Goal: Task Accomplishment & Management: Complete application form

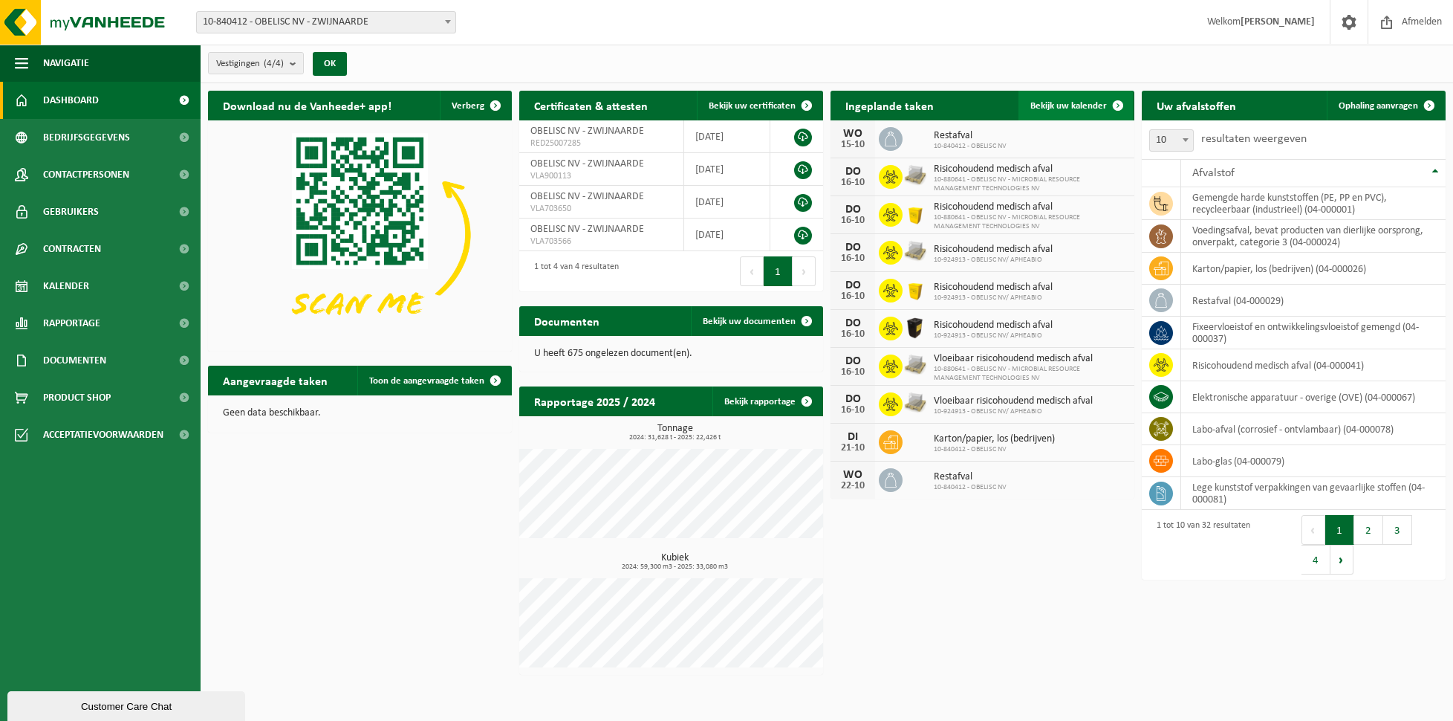
click at [1067, 105] on span "Bekijk uw kalender" at bounding box center [1069, 106] width 77 height 10
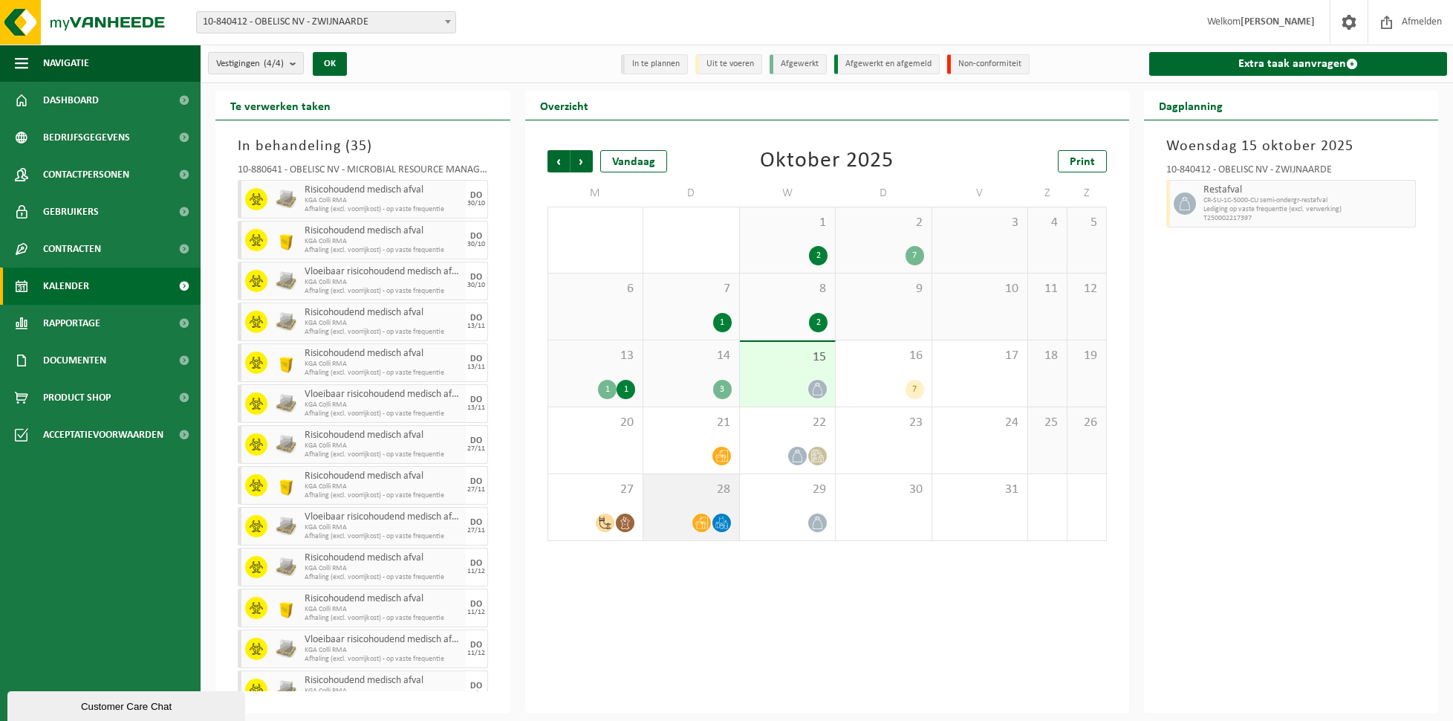
click at [683, 515] on div at bounding box center [691, 523] width 81 height 20
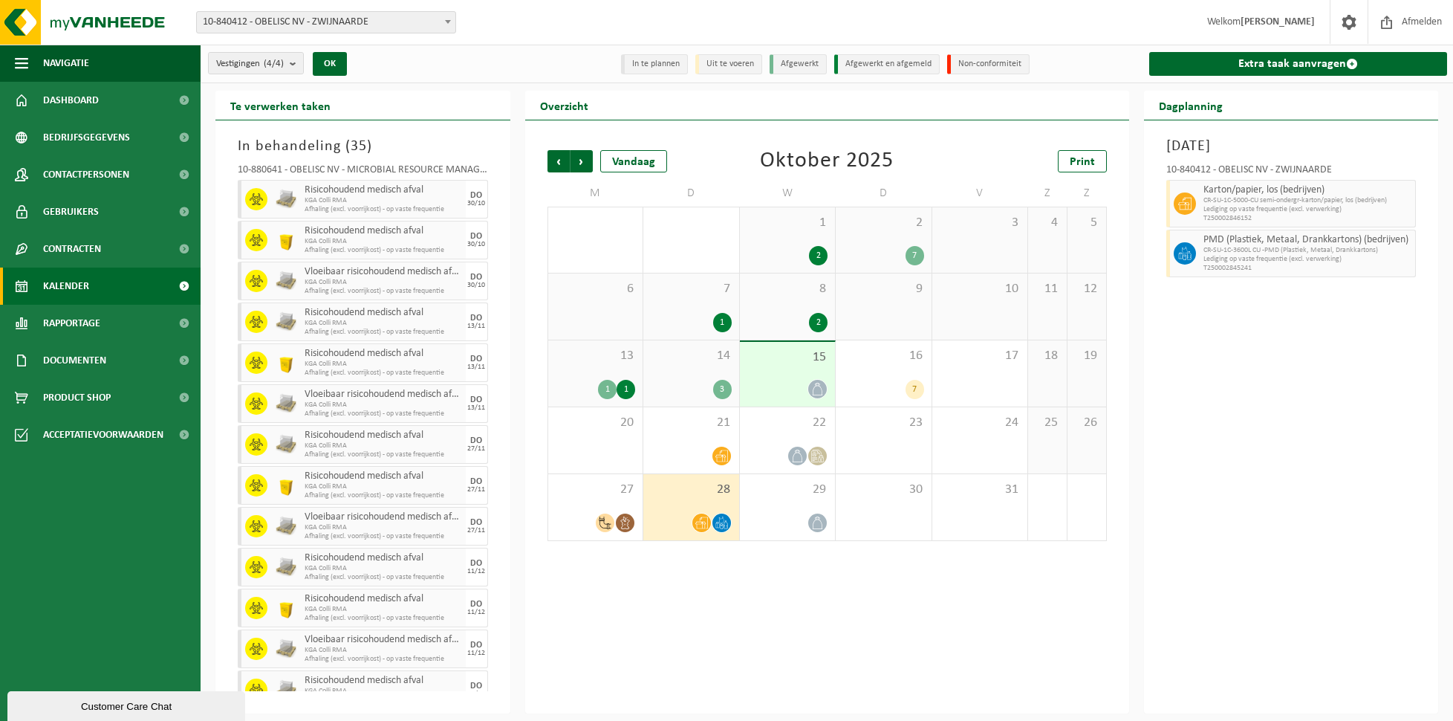
click at [803, 375] on div "15" at bounding box center [788, 374] width 96 height 65
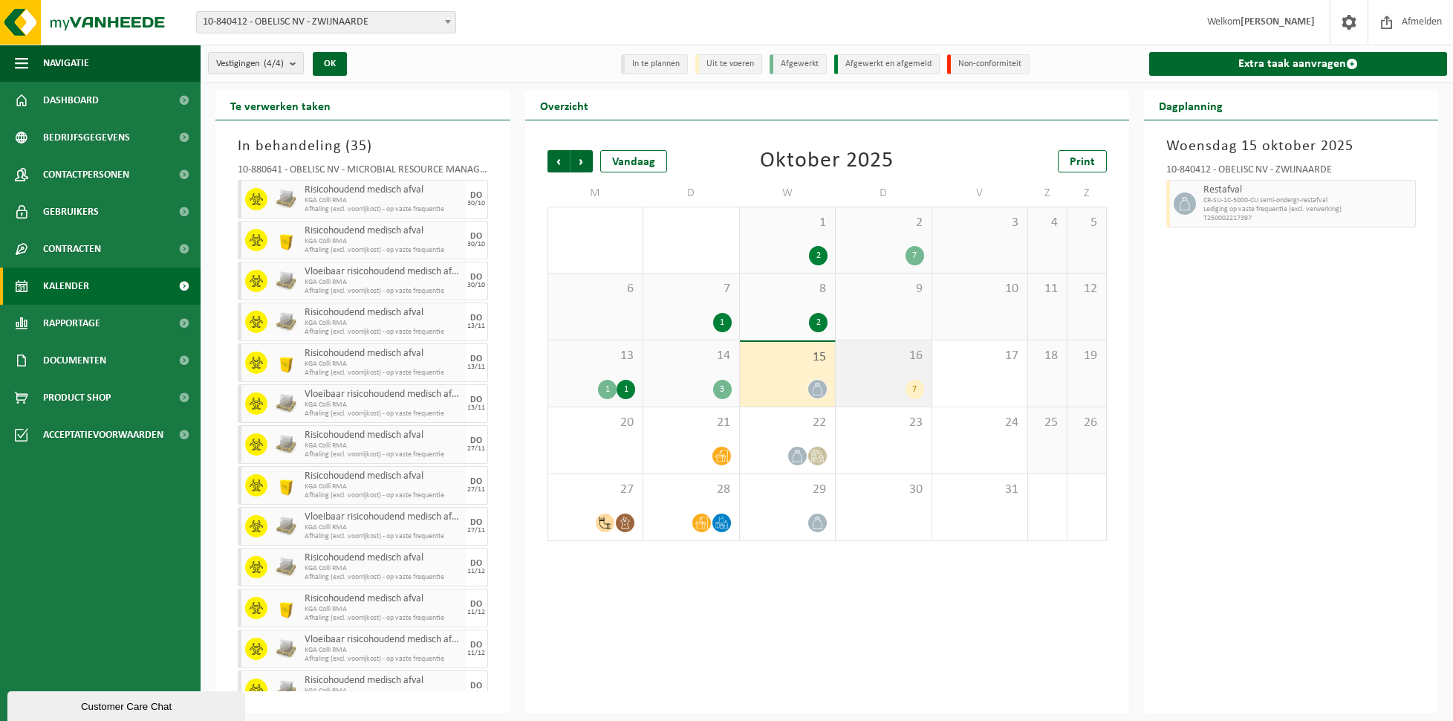
click at [877, 375] on div "16 7" at bounding box center [884, 373] width 96 height 66
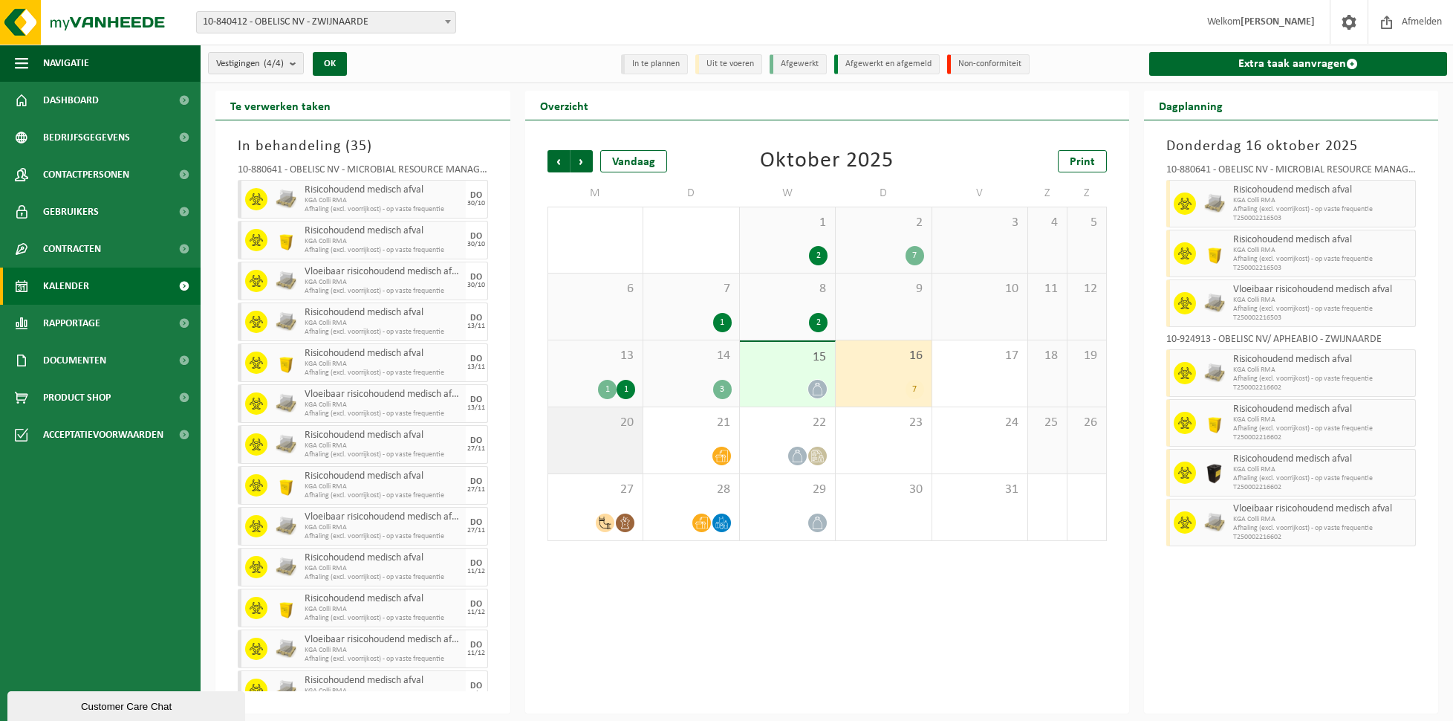
click at [619, 439] on div "20" at bounding box center [595, 440] width 95 height 66
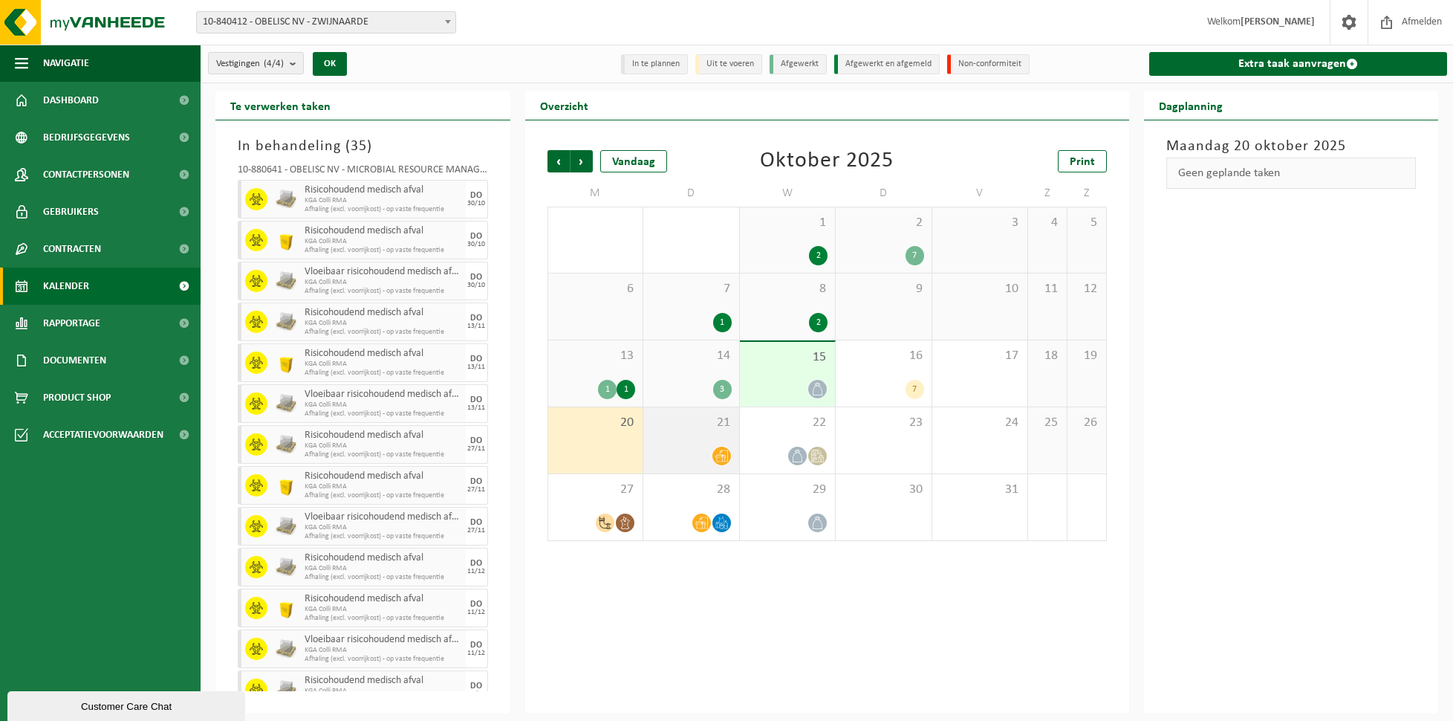
click at [704, 438] on div "21" at bounding box center [691, 440] width 96 height 66
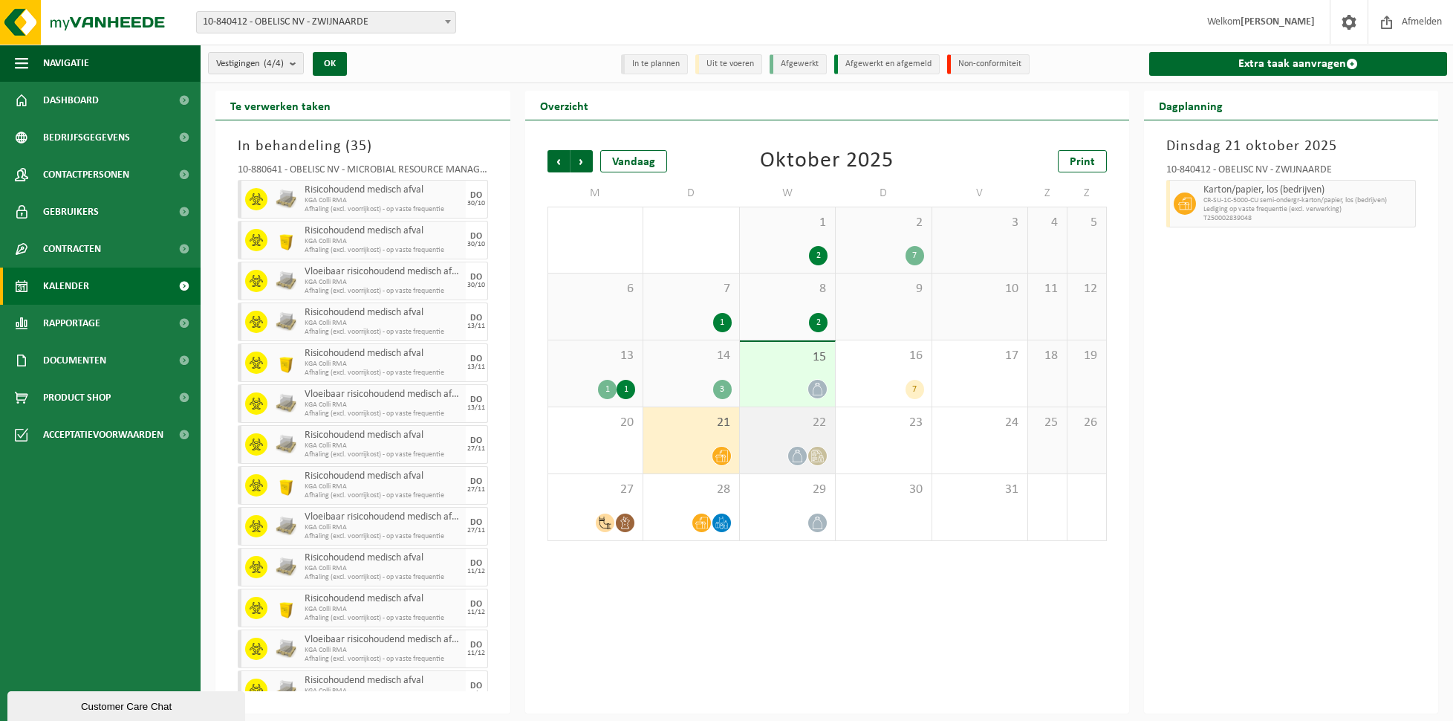
click at [780, 421] on span "22" at bounding box center [788, 423] width 81 height 16
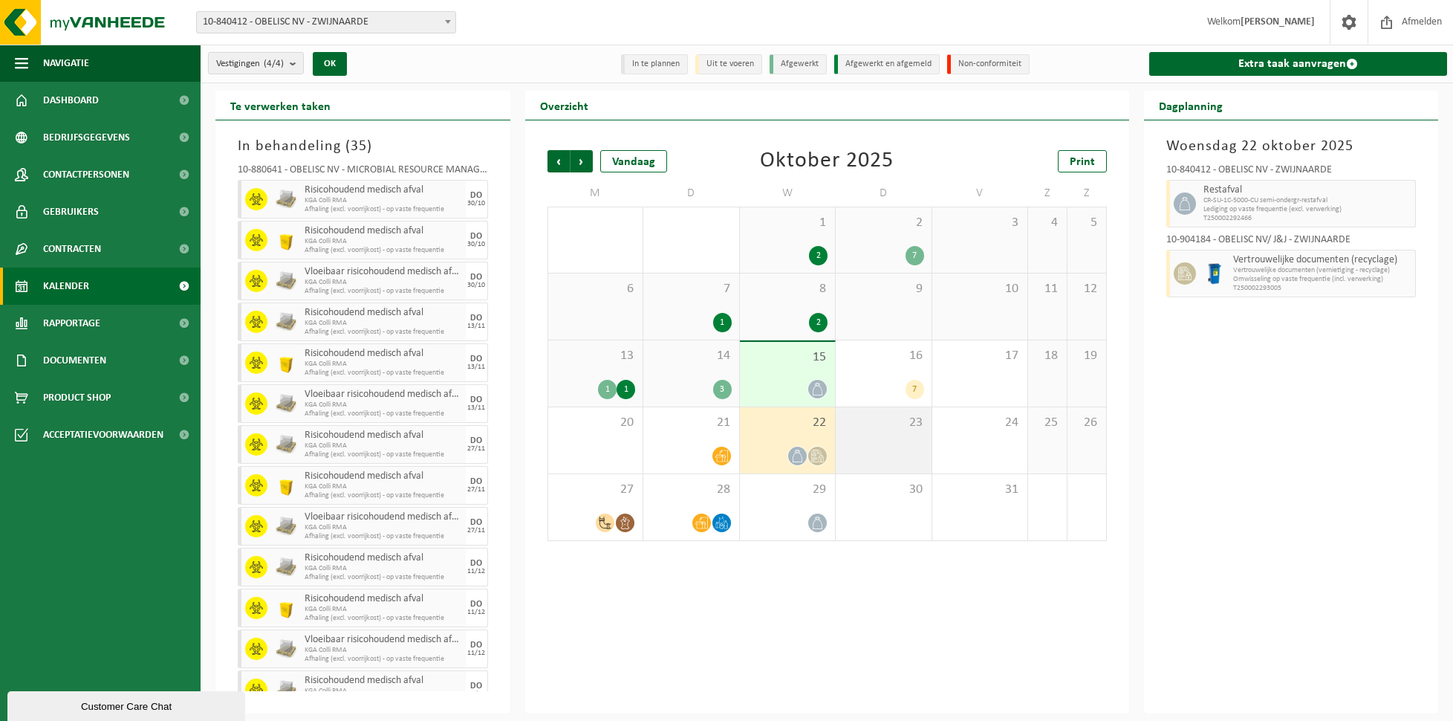
click at [885, 449] on div "23" at bounding box center [884, 440] width 96 height 66
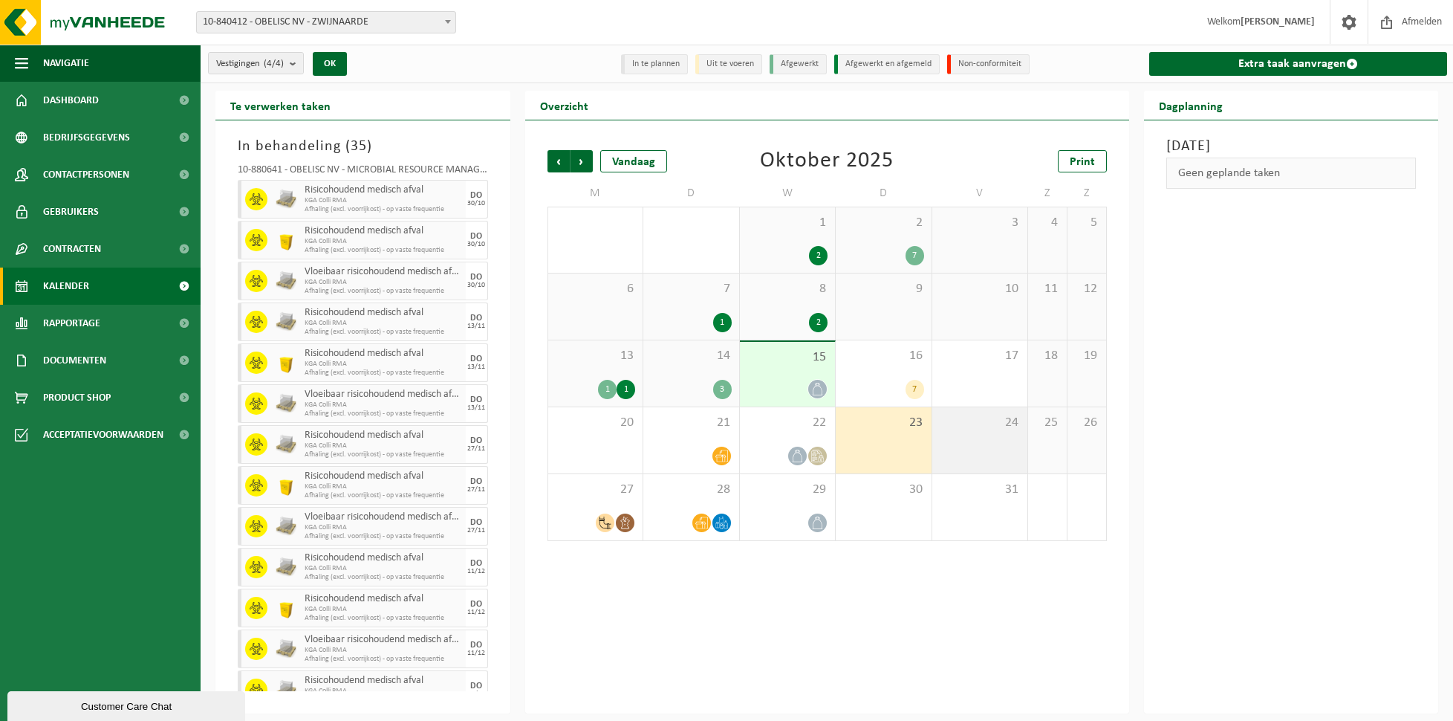
click at [958, 441] on div "24" at bounding box center [981, 440] width 96 height 66
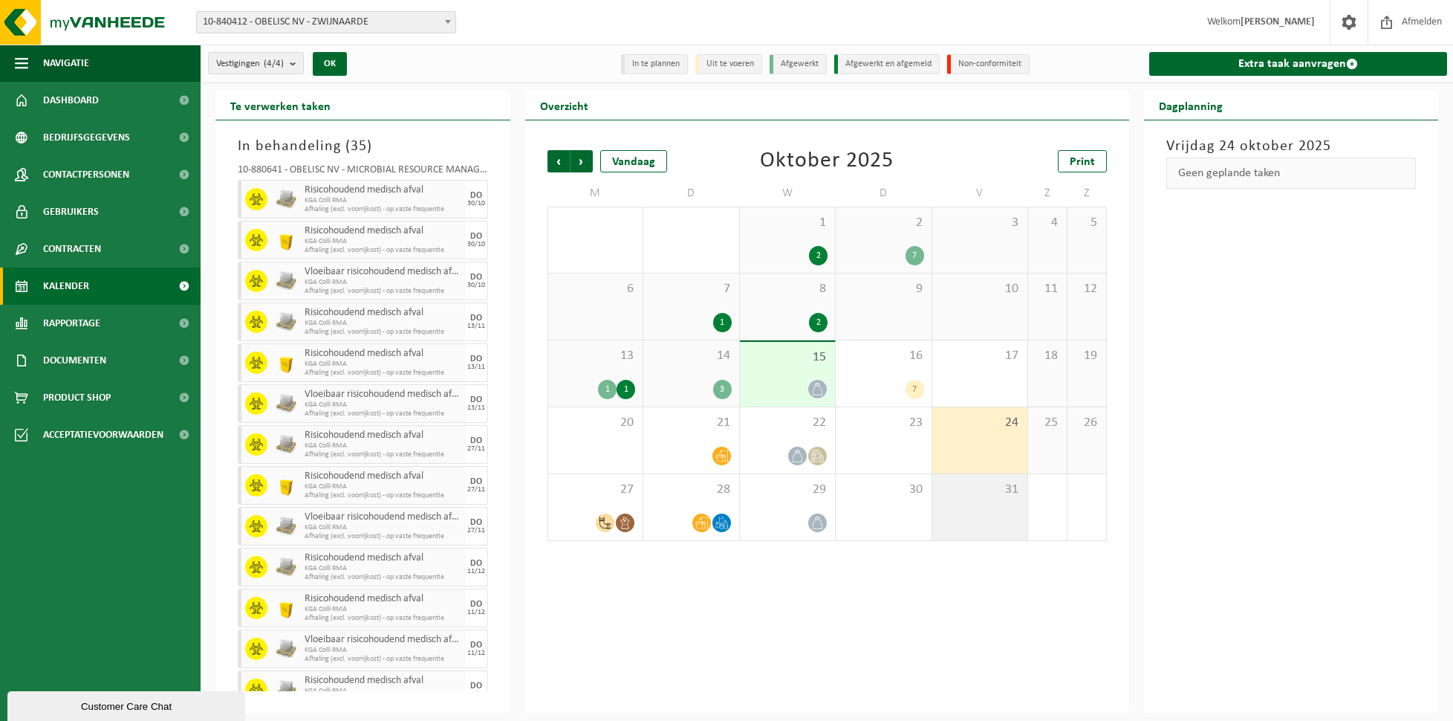
click at [980, 498] on div "31" at bounding box center [981, 507] width 96 height 66
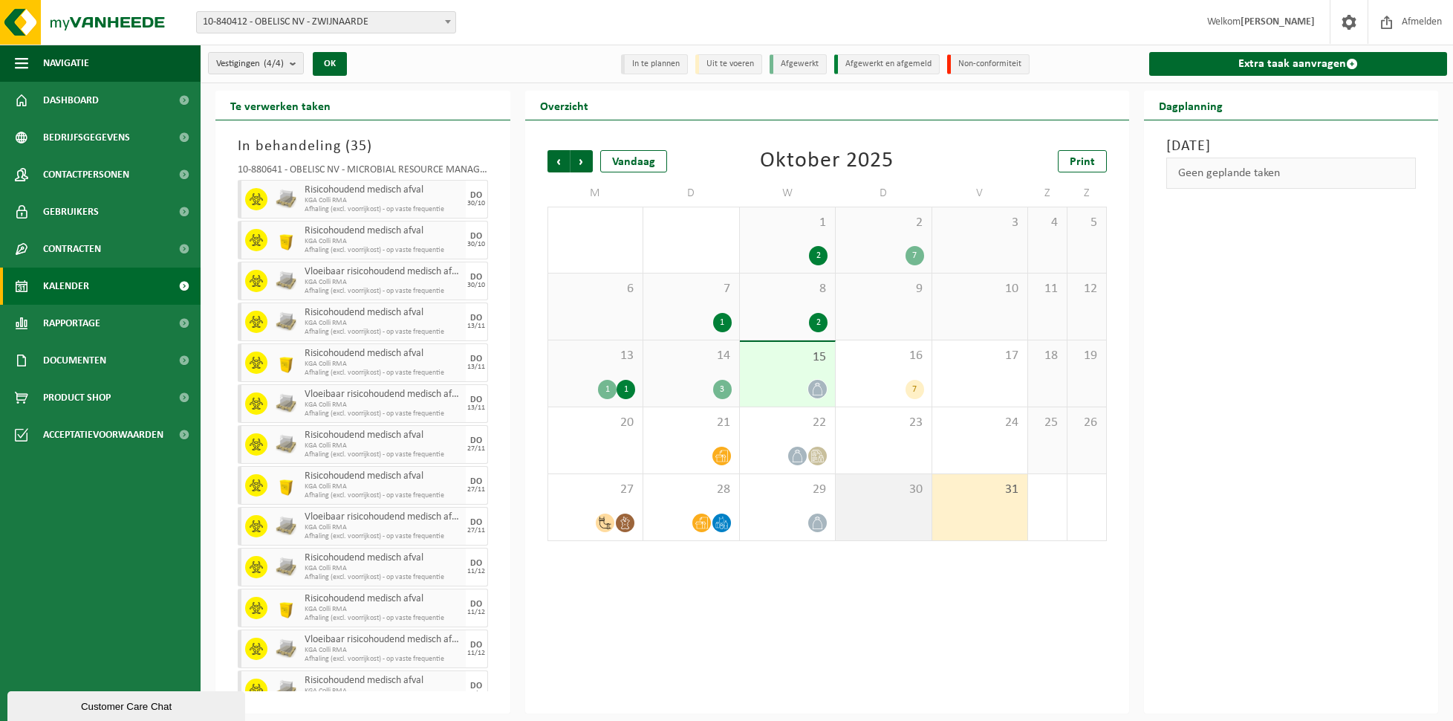
click at [863, 501] on div "30" at bounding box center [884, 507] width 96 height 66
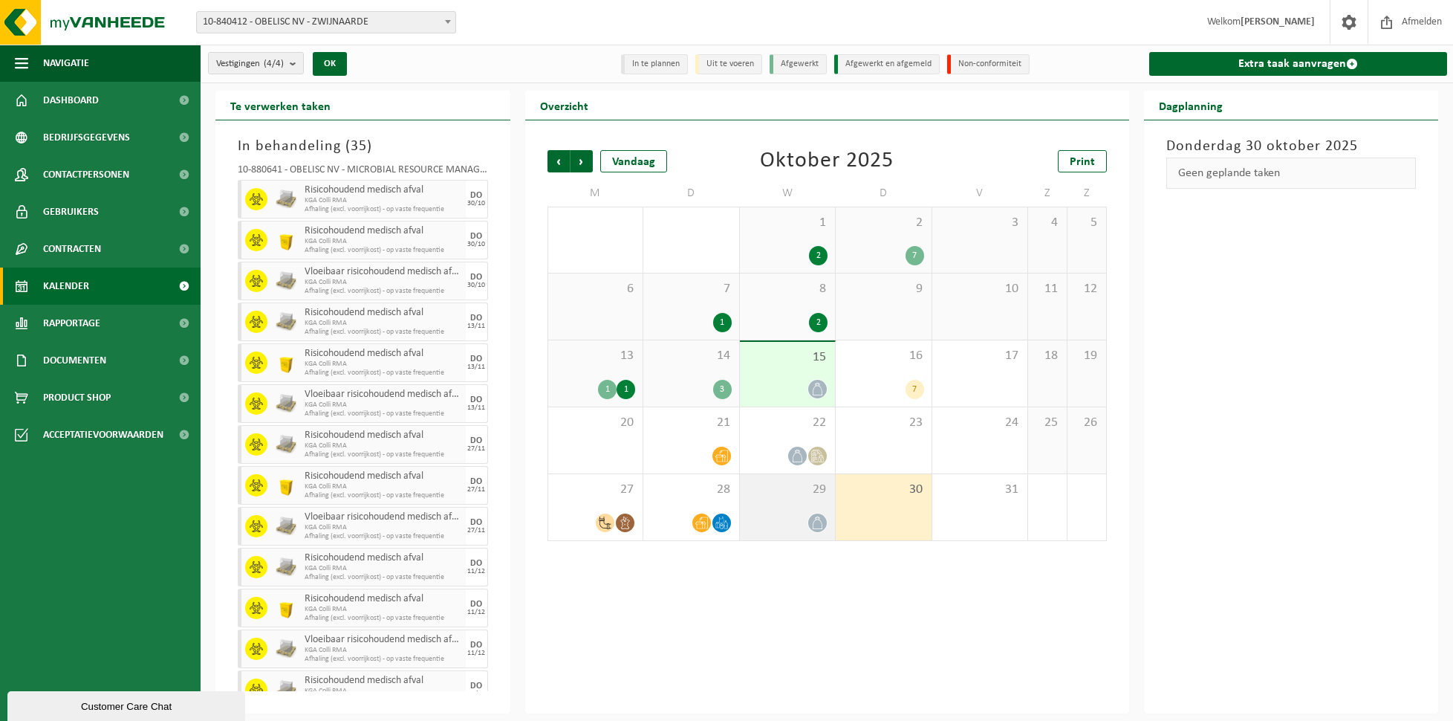
click at [775, 497] on div "29" at bounding box center [788, 507] width 96 height 66
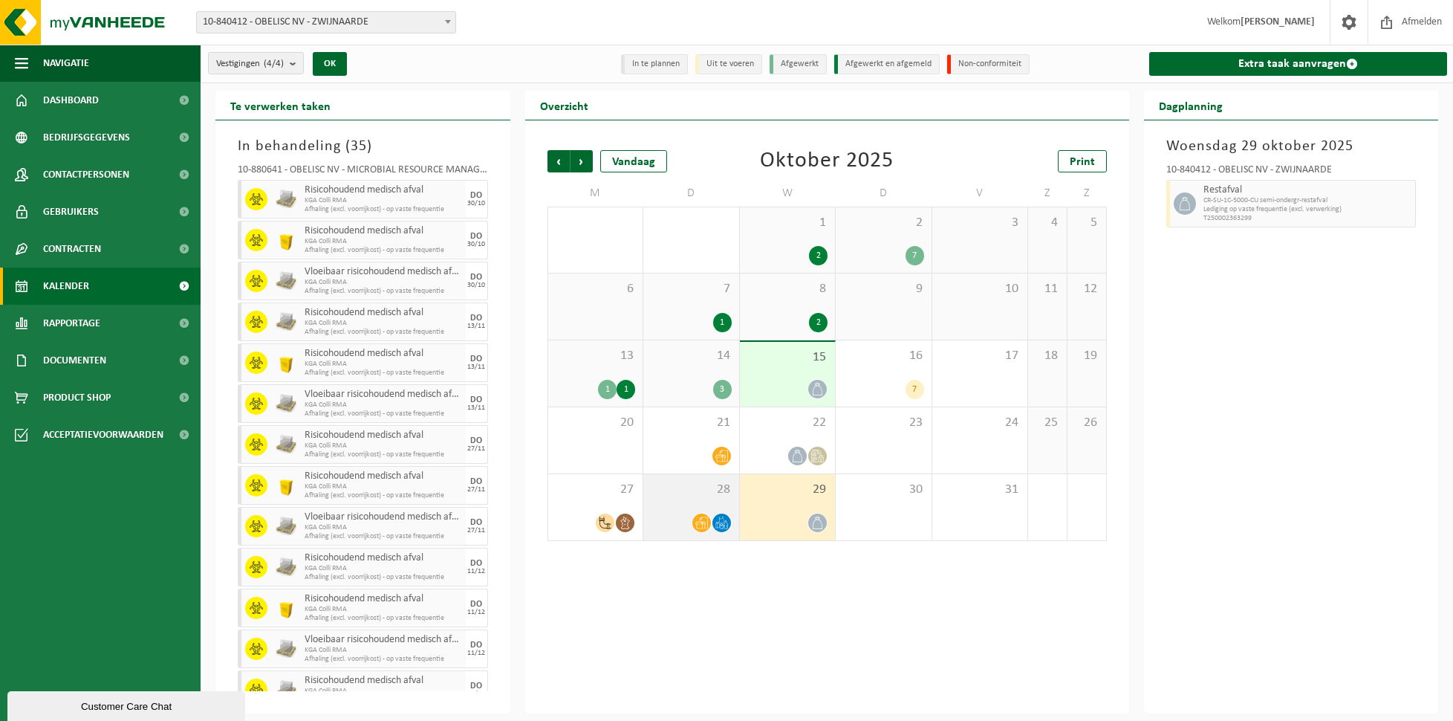
click at [707, 500] on div "28" at bounding box center [691, 507] width 96 height 66
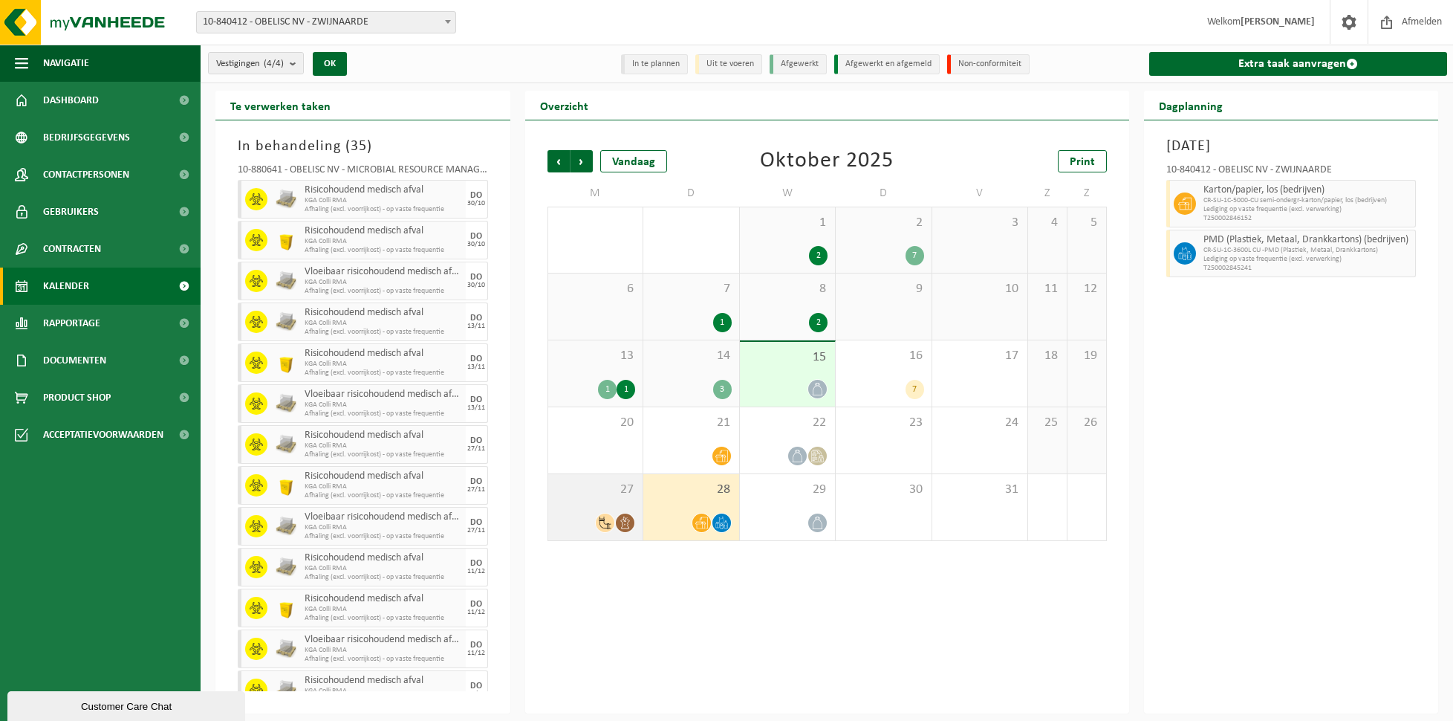
click at [598, 502] on div "27" at bounding box center [595, 507] width 95 height 66
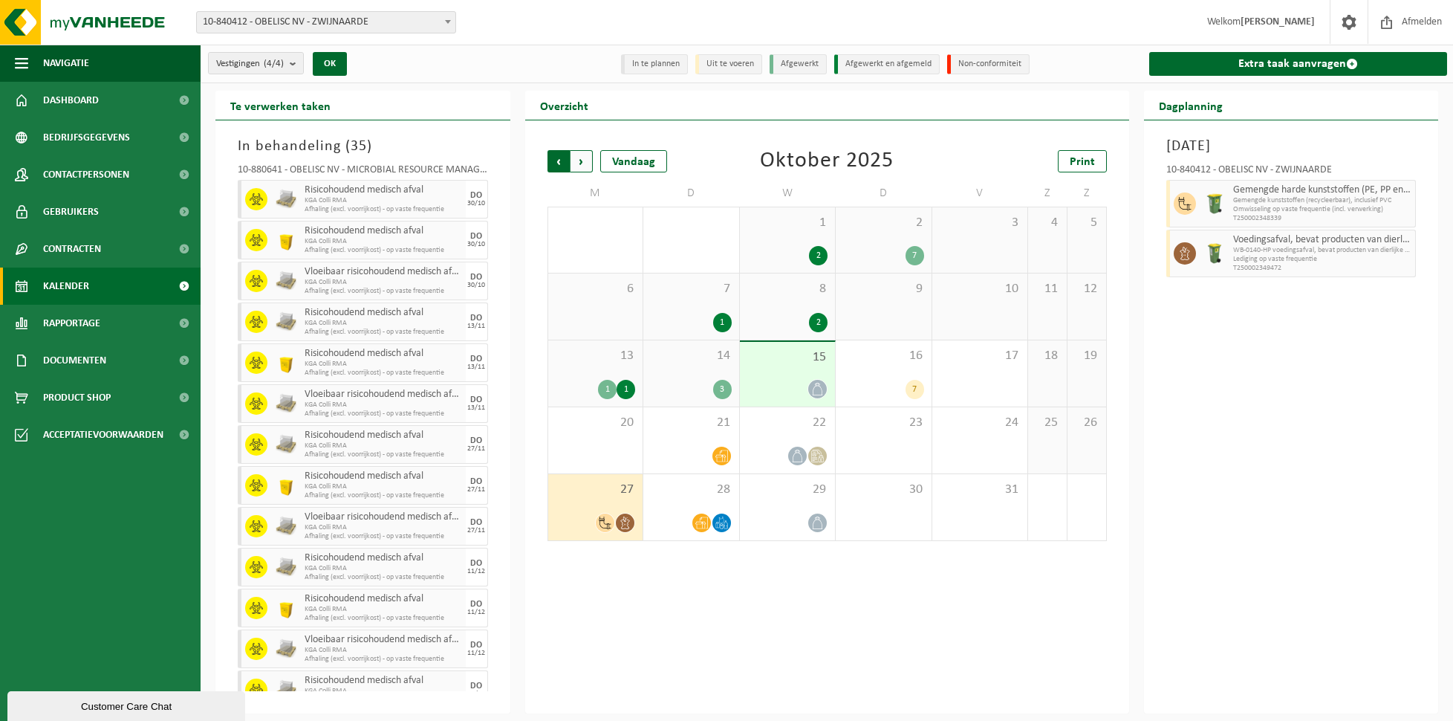
click at [580, 161] on span "Volgende" at bounding box center [582, 161] width 22 height 22
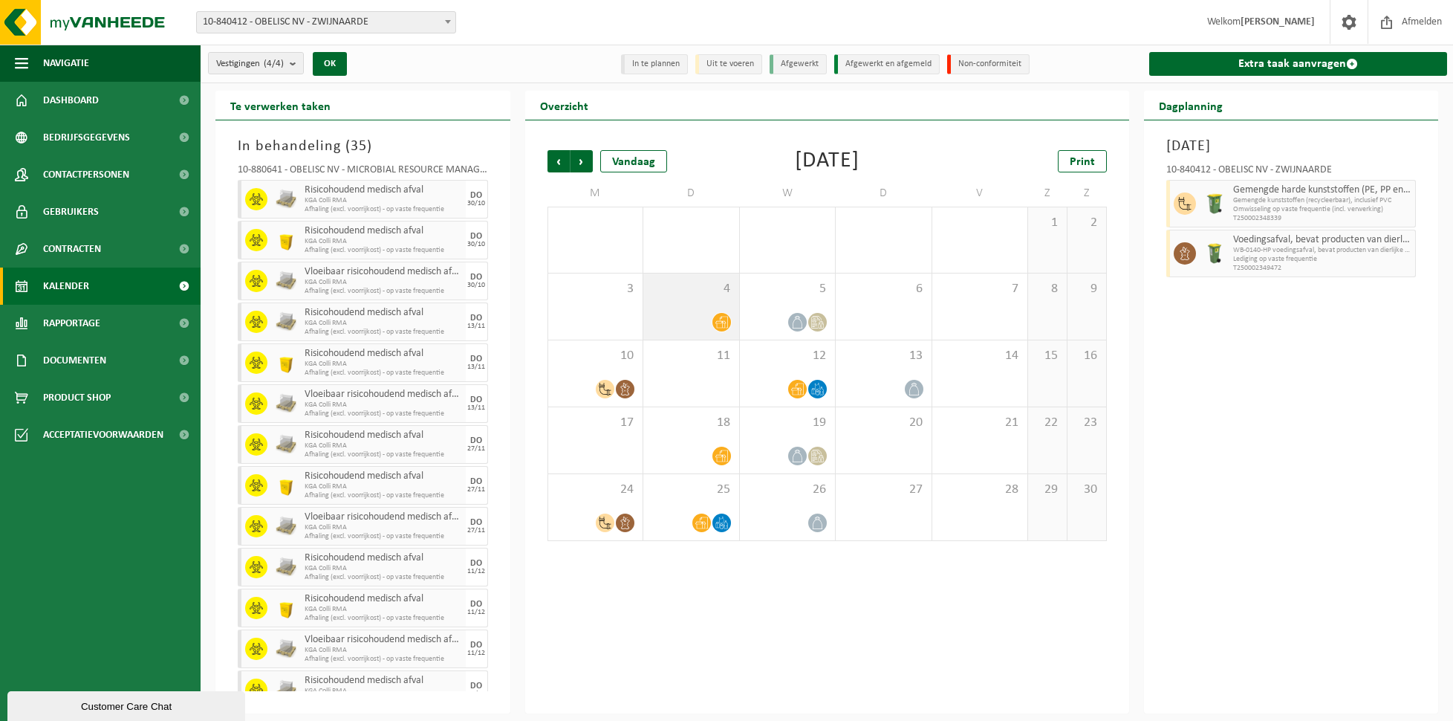
click at [703, 308] on div "4" at bounding box center [691, 306] width 96 height 66
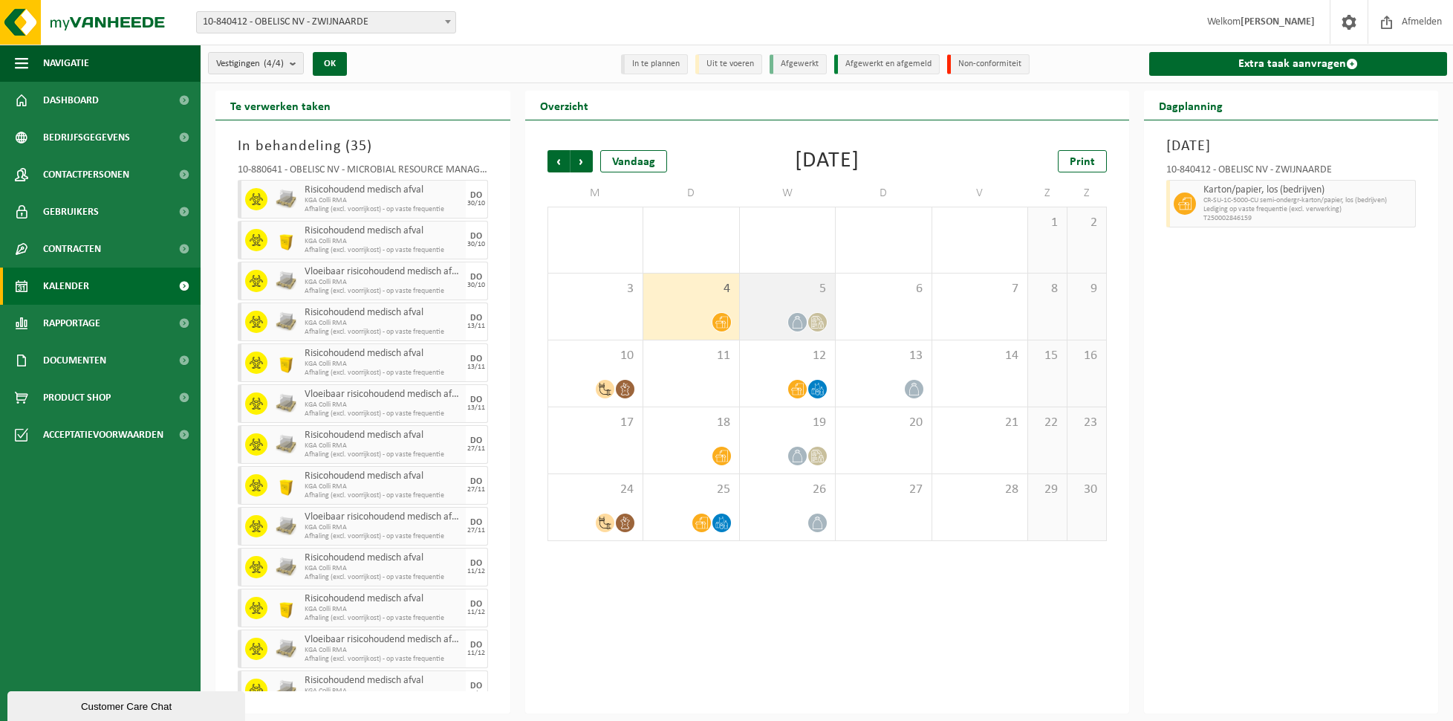
click at [759, 308] on div "5" at bounding box center [788, 306] width 96 height 66
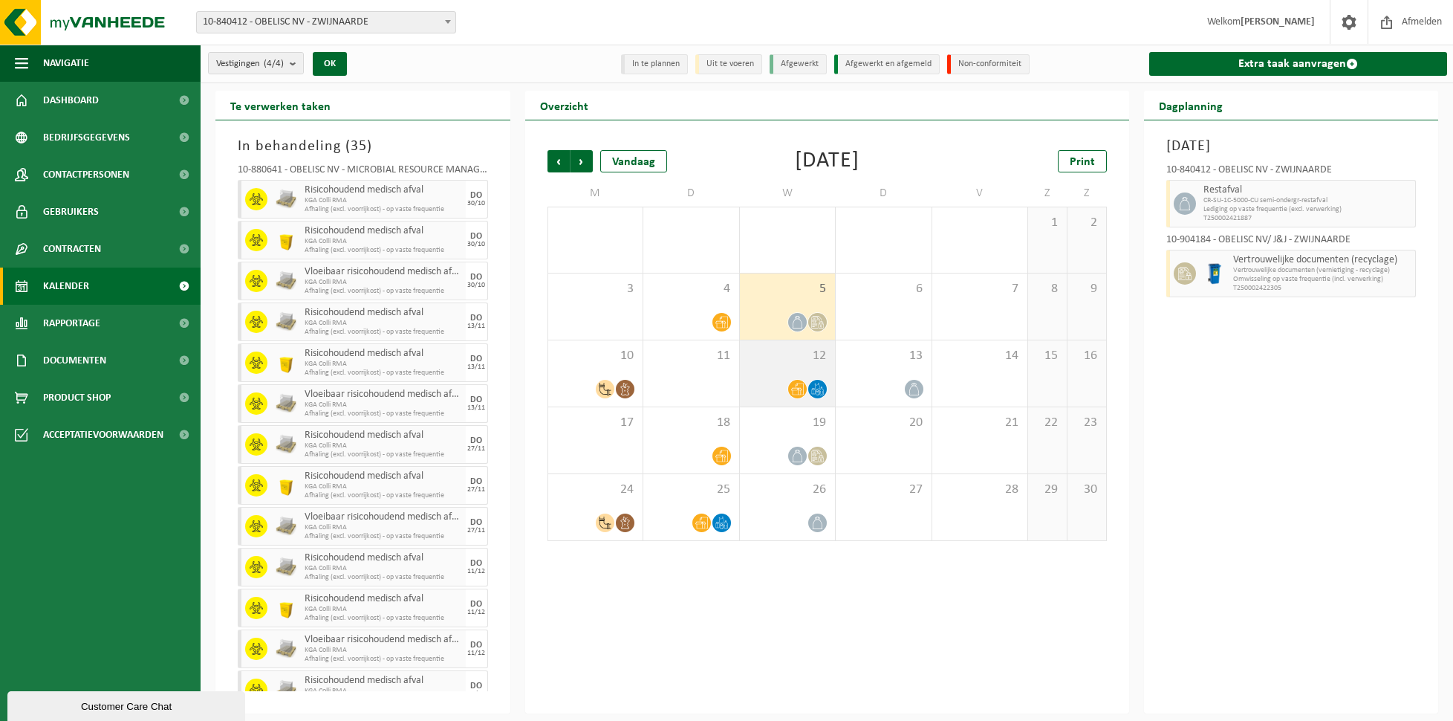
click at [777, 380] on div at bounding box center [788, 389] width 81 height 20
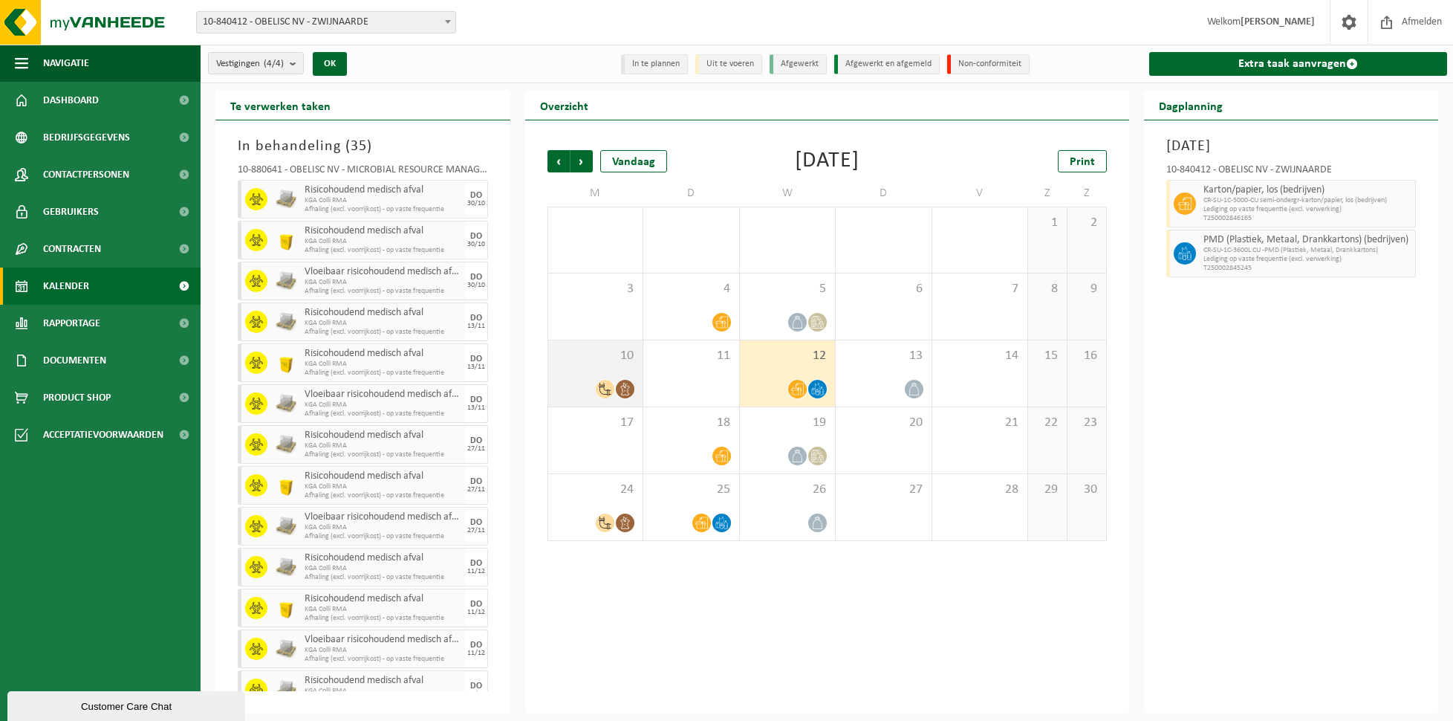
click at [603, 373] on div "10" at bounding box center [595, 373] width 95 height 66
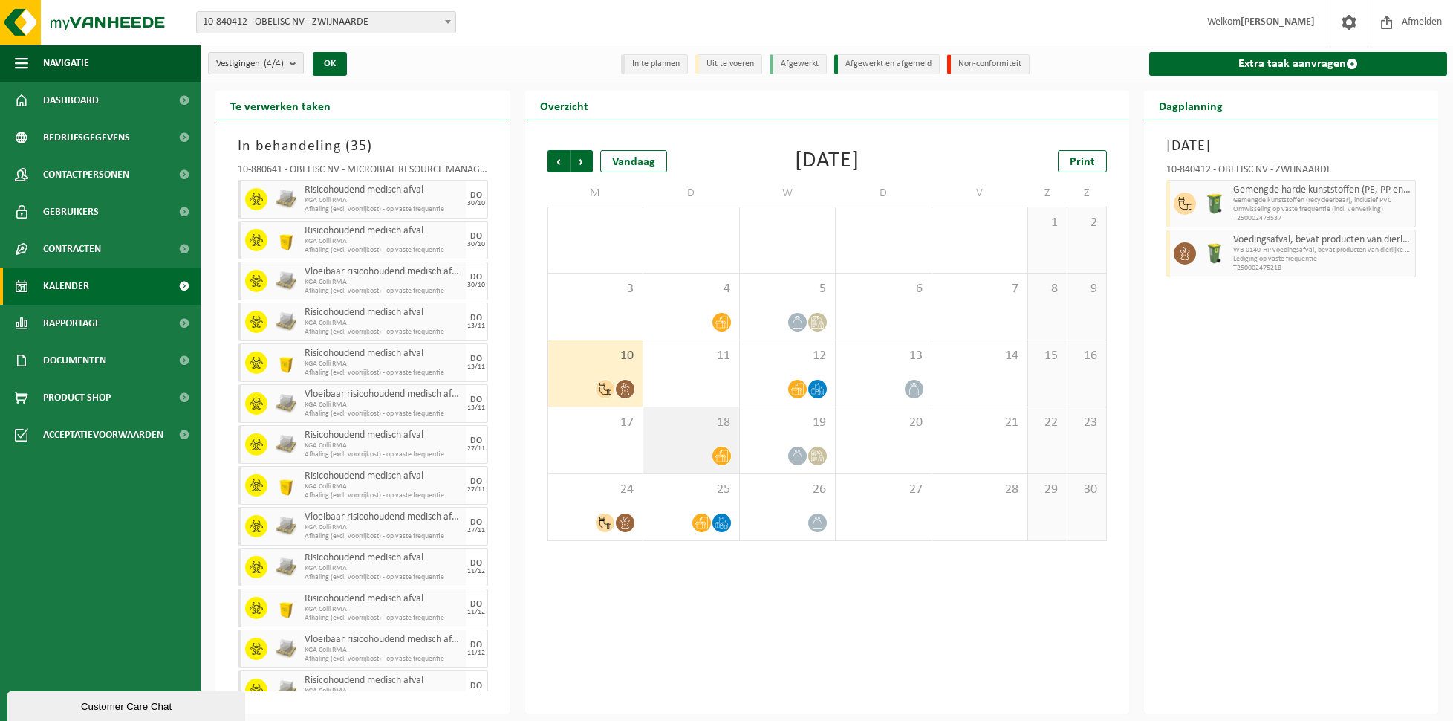
click at [675, 436] on div "18" at bounding box center [691, 440] width 96 height 66
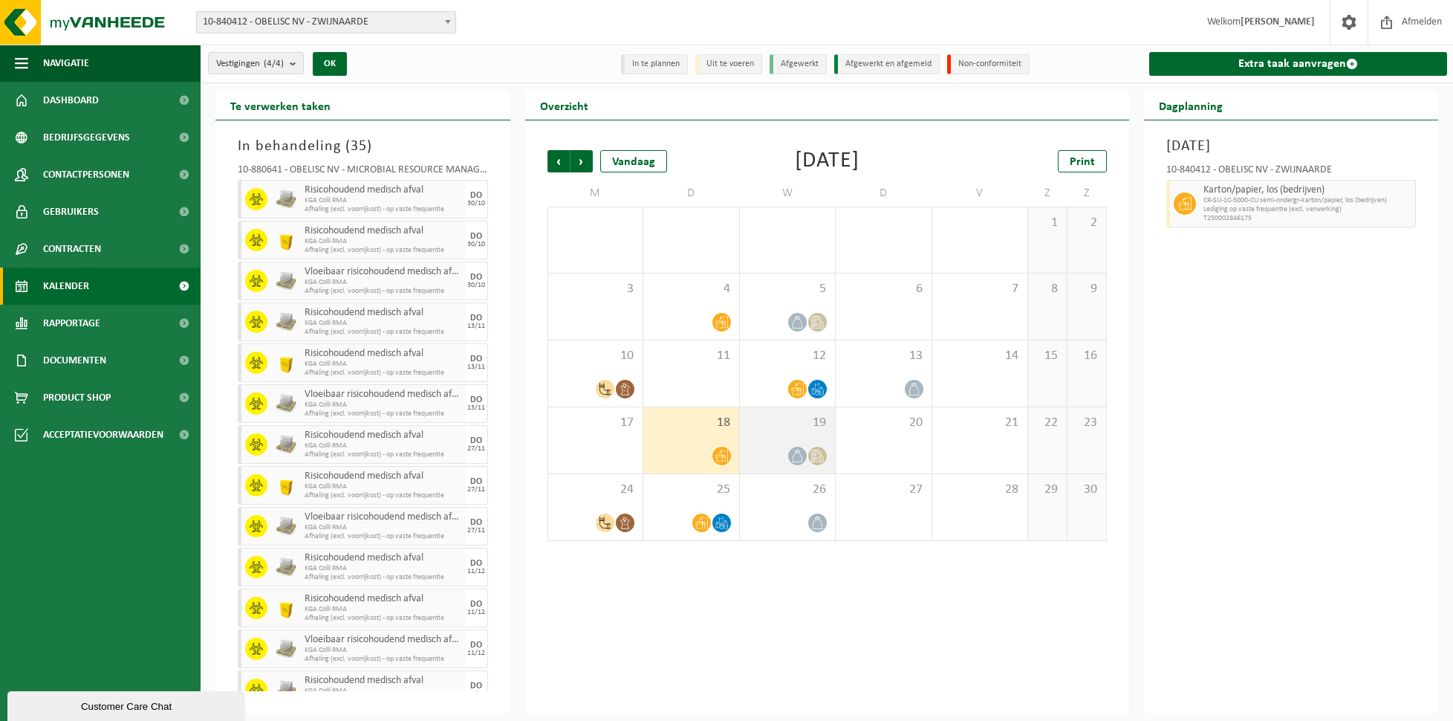
click at [774, 435] on div "19" at bounding box center [788, 440] width 96 height 66
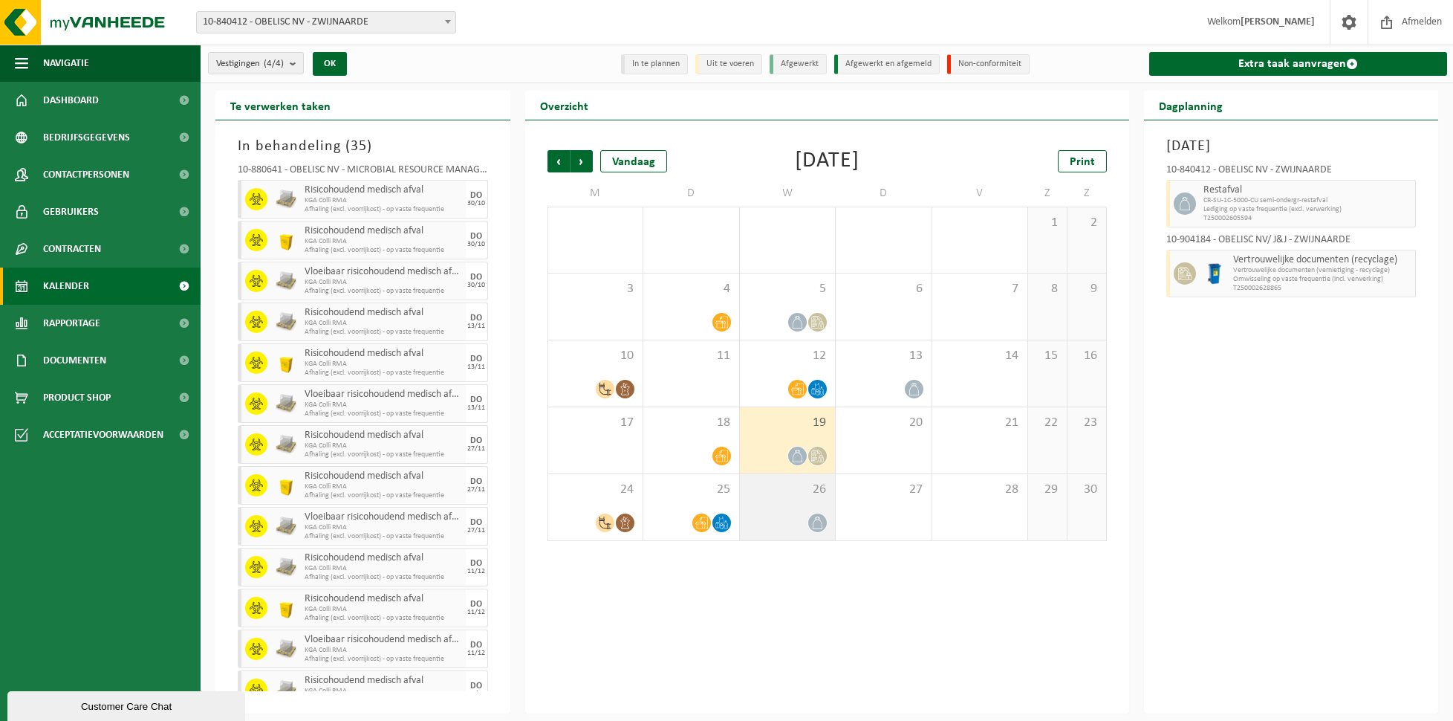
click at [797, 510] on div "26" at bounding box center [788, 507] width 96 height 66
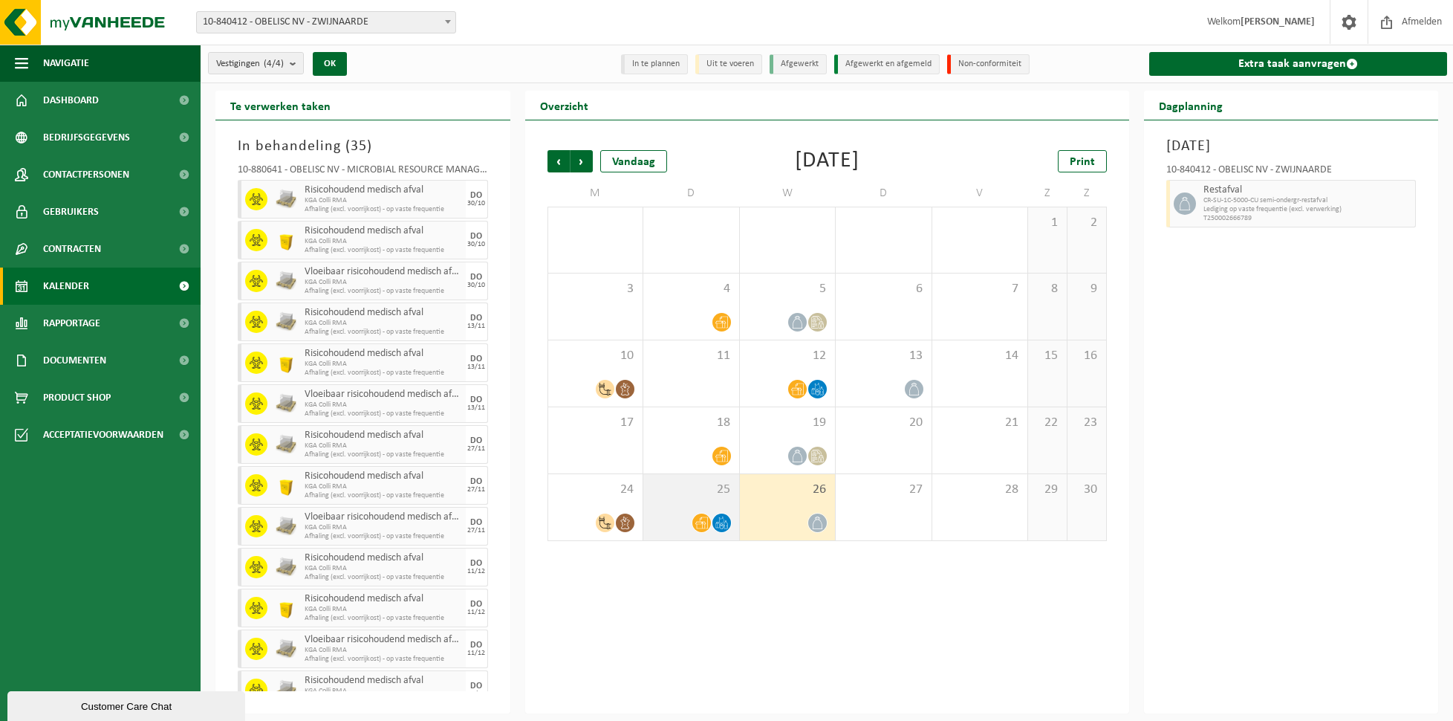
click at [722, 507] on div "25" at bounding box center [691, 507] width 96 height 66
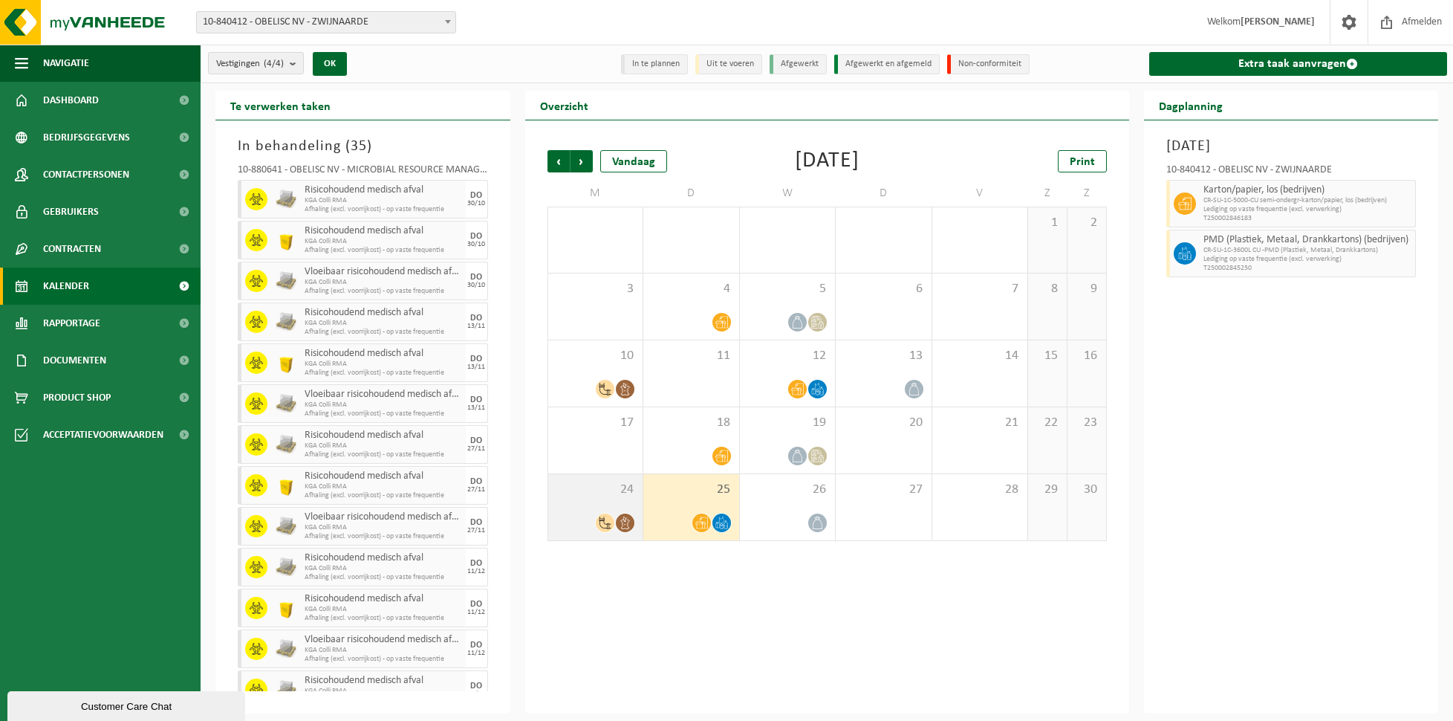
click at [628, 507] on div "24" at bounding box center [595, 507] width 95 height 66
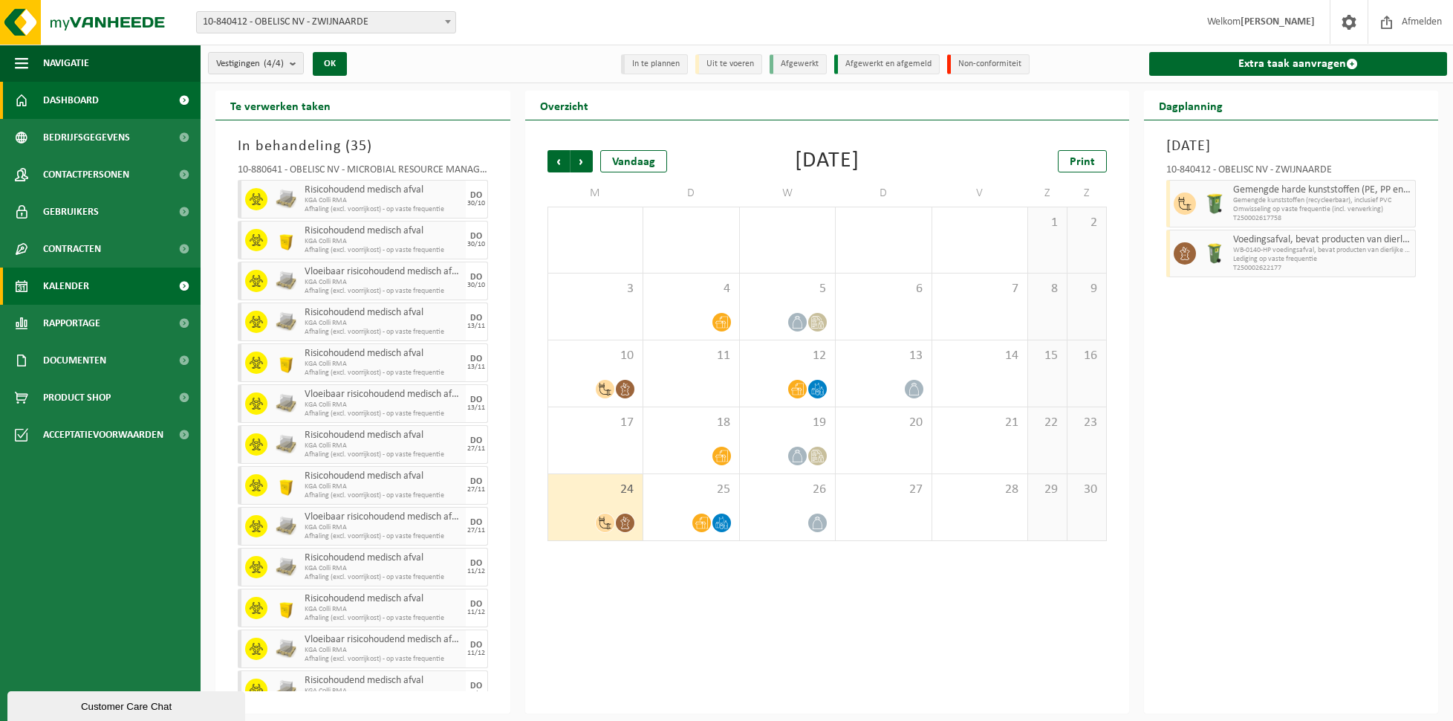
click at [89, 94] on span "Dashboard" at bounding box center [71, 100] width 56 height 37
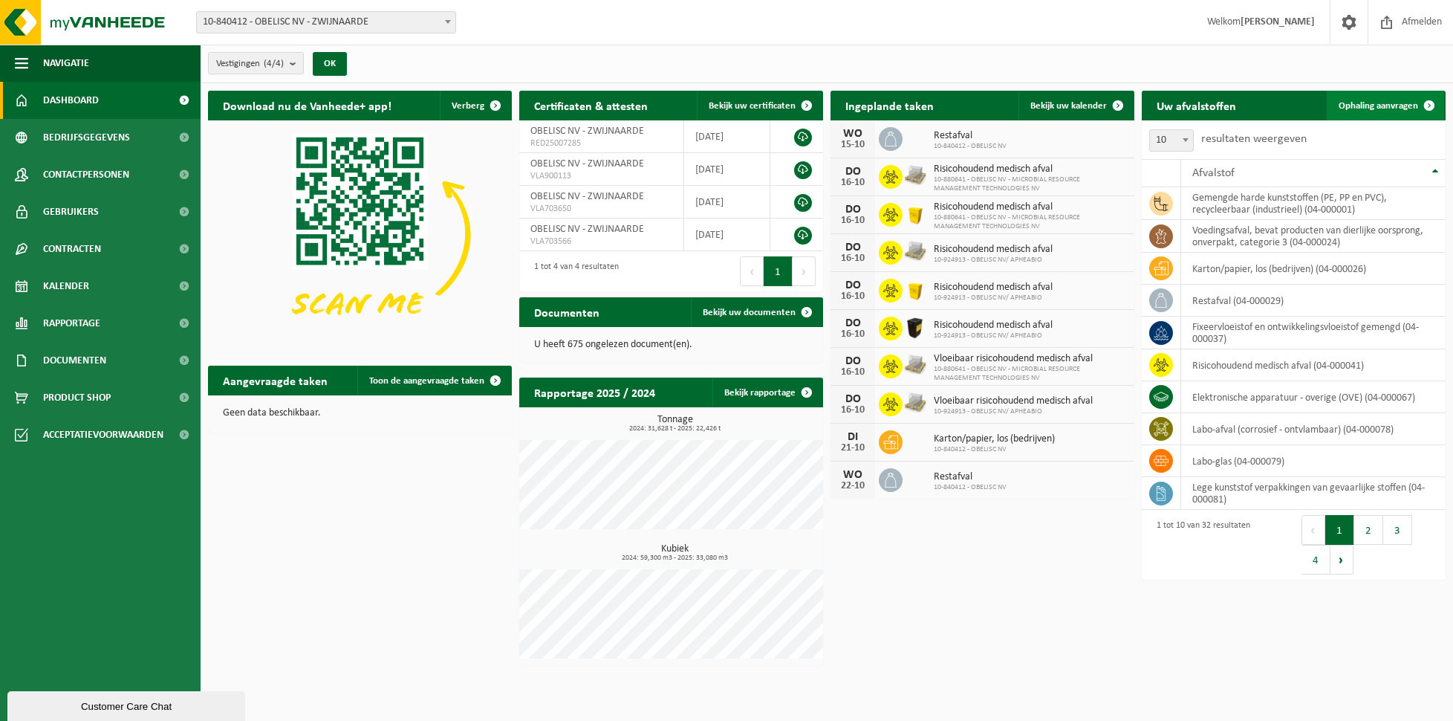
click at [1392, 101] on span "Ophaling aanvragen" at bounding box center [1379, 106] width 80 height 10
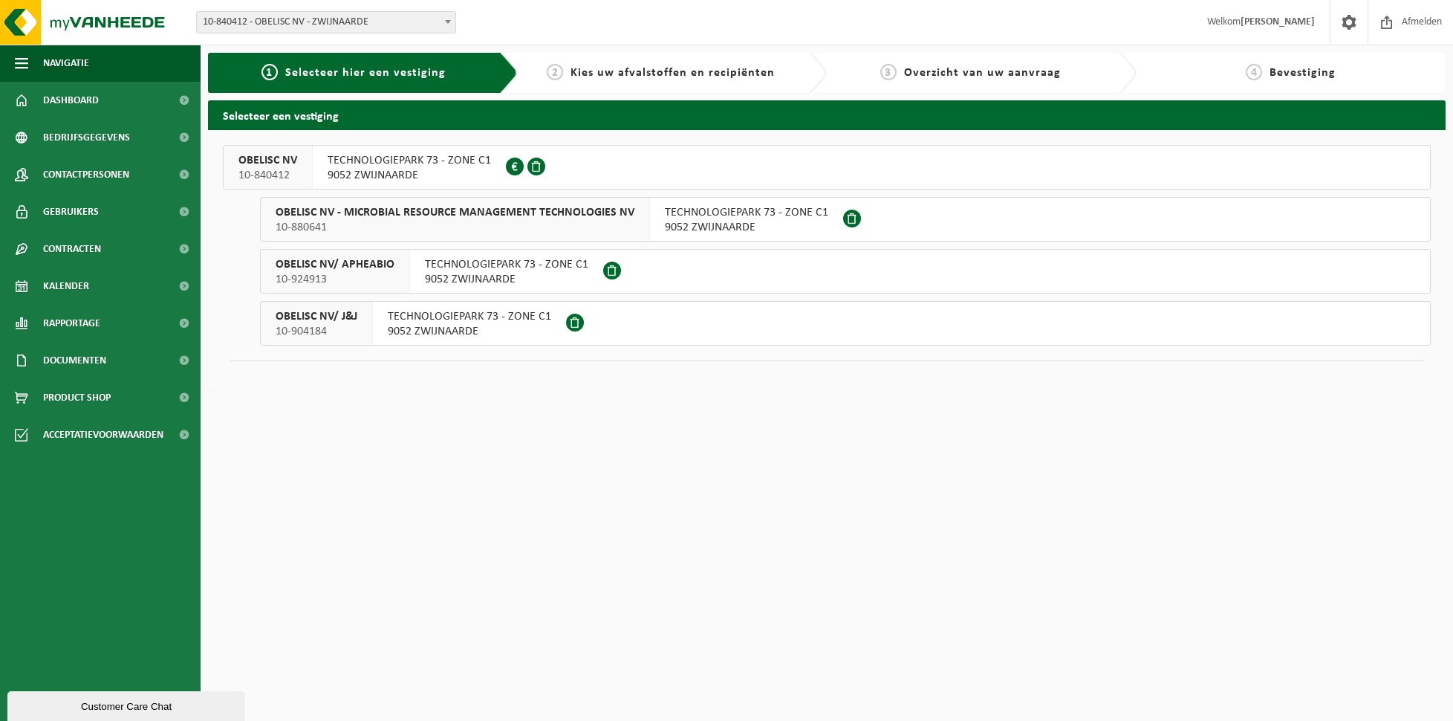
click at [413, 226] on span "10-880641" at bounding box center [455, 227] width 359 height 15
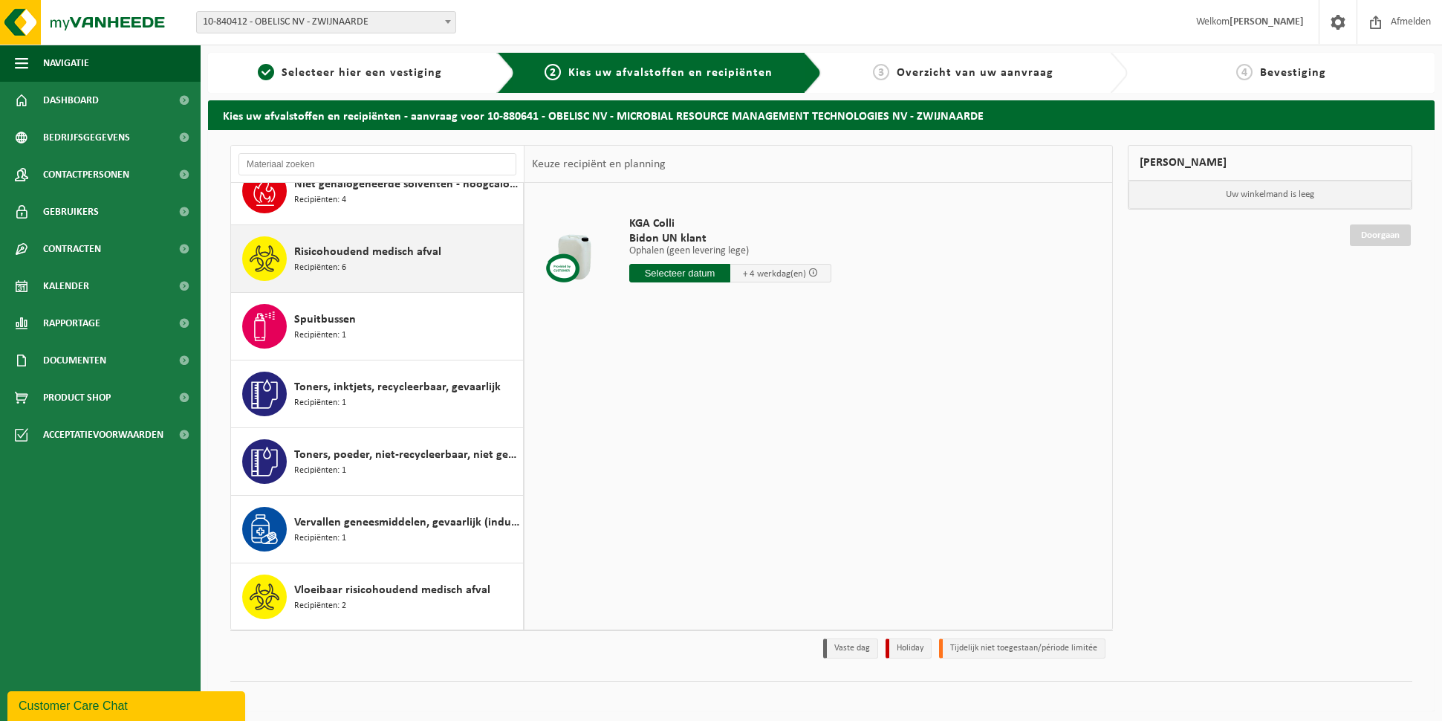
scroll to position [770, 0]
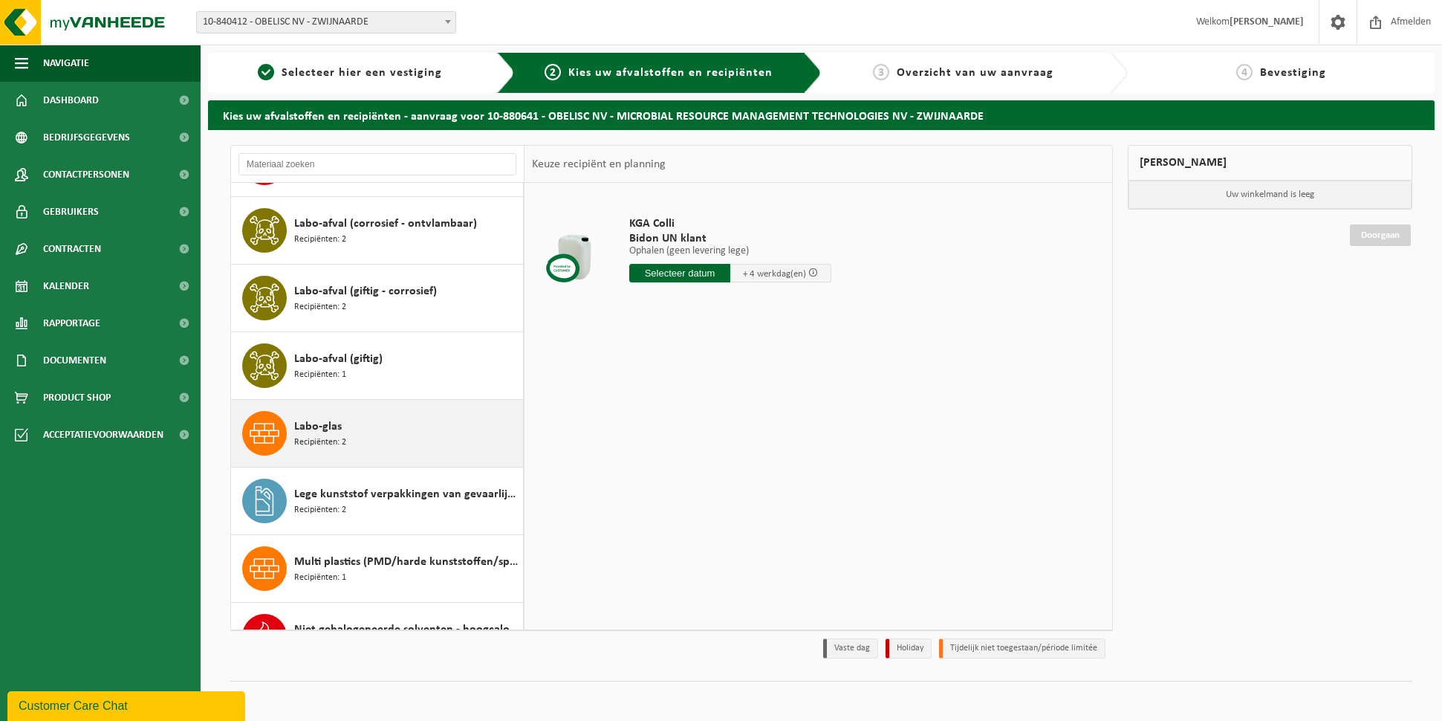
click at [352, 440] on div "Labo-glas Recipiënten: 2" at bounding box center [406, 433] width 225 height 45
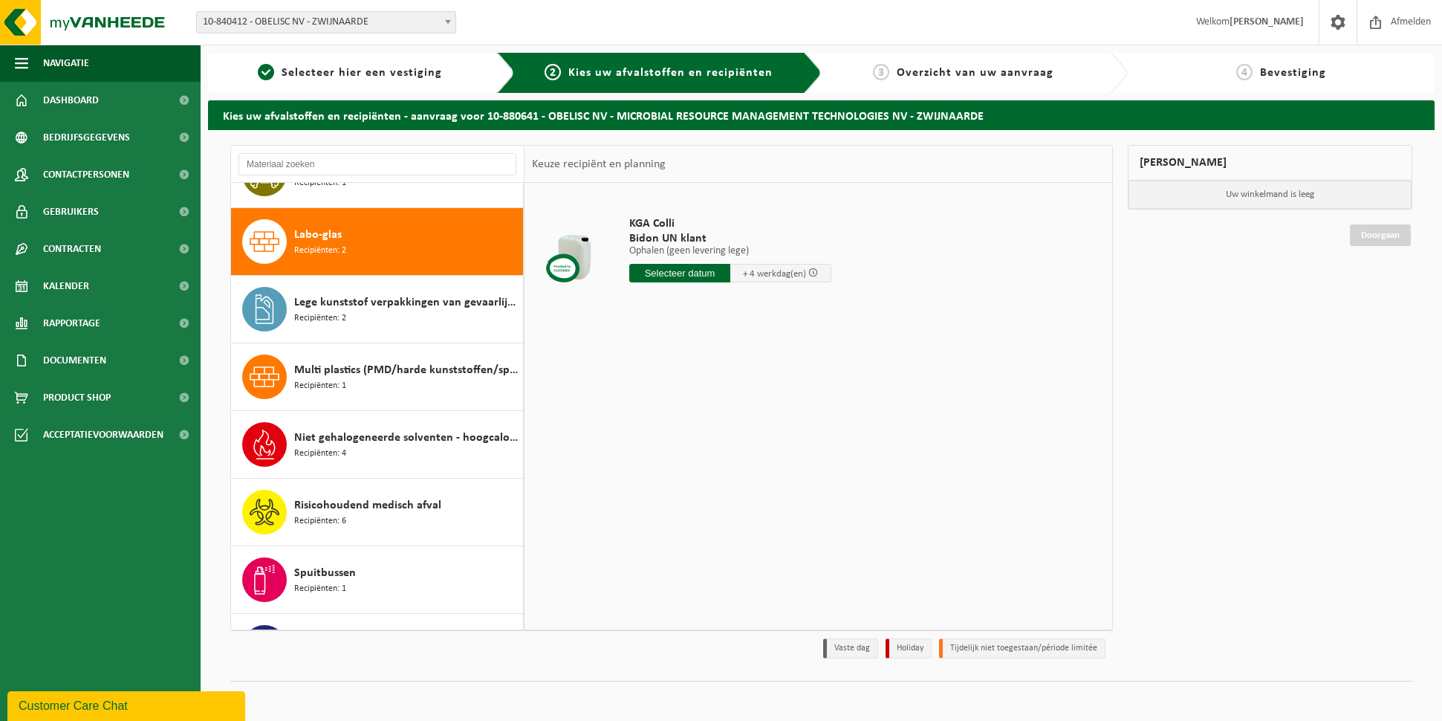
scroll to position [541, 0]
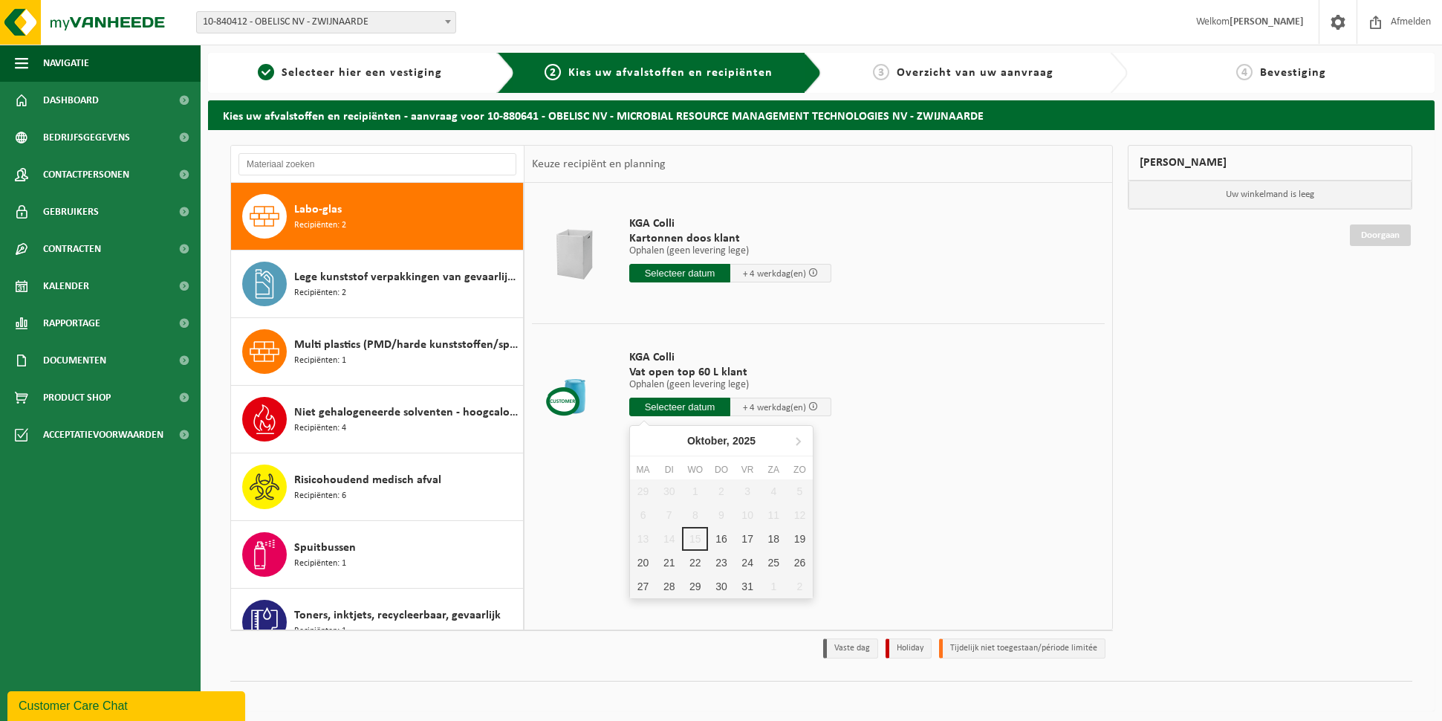
click at [713, 409] on input "text" at bounding box center [679, 407] width 101 height 19
click at [898, 432] on td "KGA Colli Vat open top 60 L klant Ophalen (geen levering lege) Ophalen (geen le…" at bounding box center [861, 386] width 487 height 126
click at [666, 406] on input "text" at bounding box center [679, 407] width 101 height 19
click at [716, 540] on div "16" at bounding box center [721, 539] width 26 height 24
type input "Van 2025-10-16"
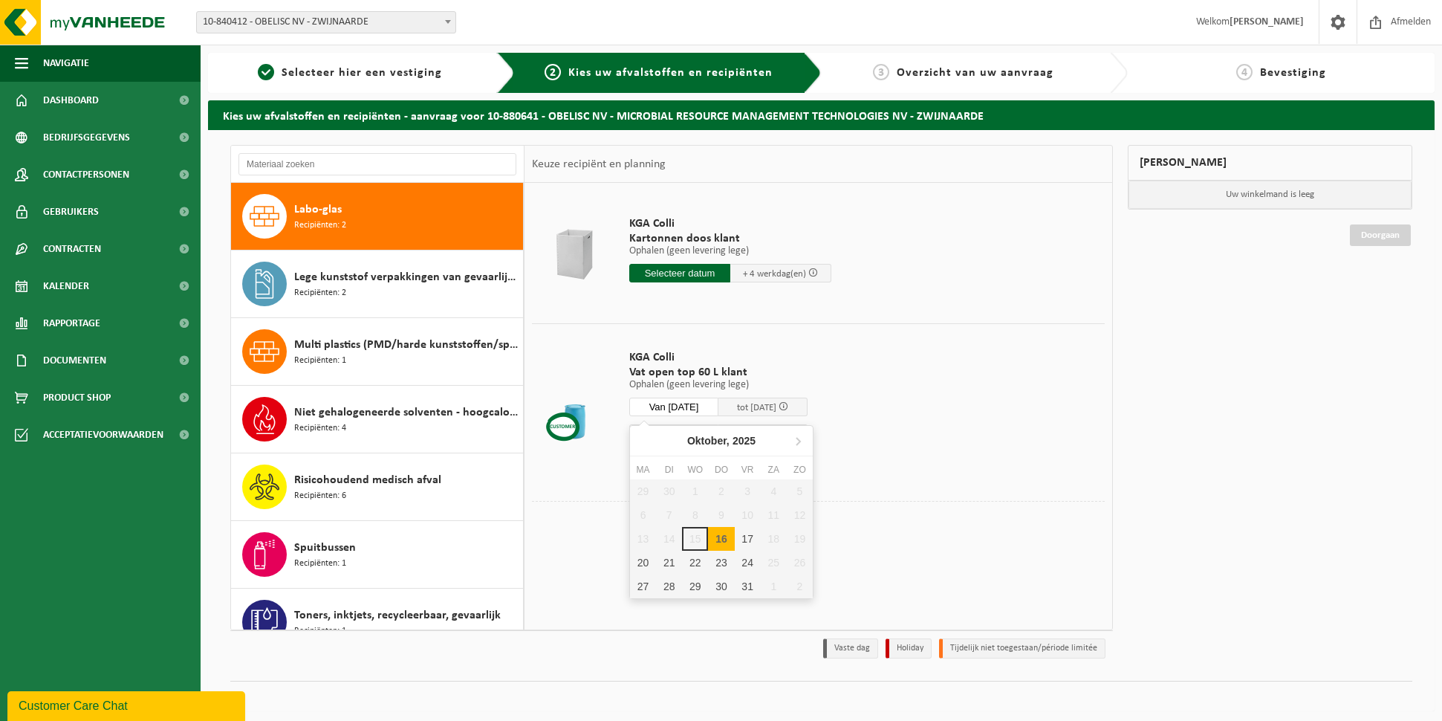
click at [707, 405] on input "Van 2025-10-16" at bounding box center [673, 407] width 89 height 19
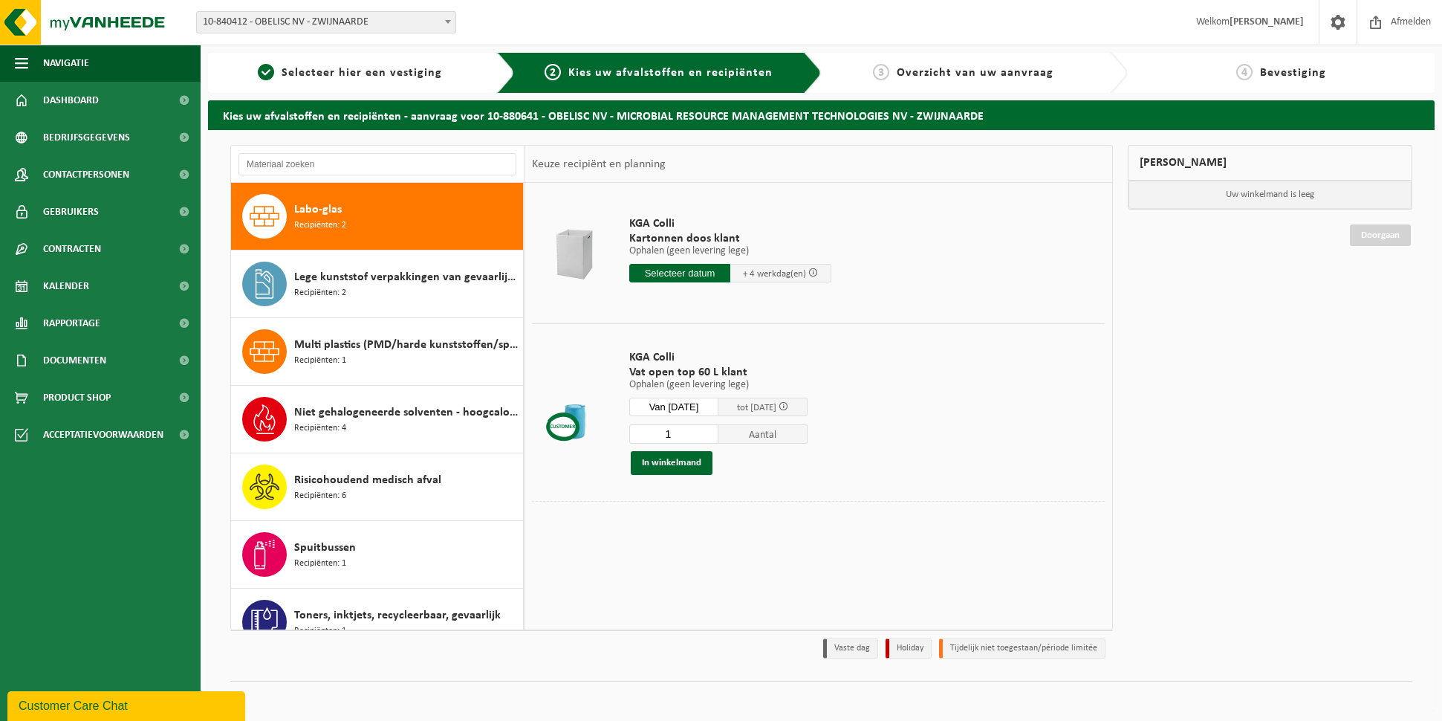
click at [938, 383] on td "KGA Colli Vat open top 60 L klant Ophalen (geen levering lege) Ophalen (geen le…" at bounding box center [861, 412] width 487 height 178
click at [702, 429] on input "1" at bounding box center [673, 433] width 89 height 19
type input "6"
click at [877, 487] on td "KGA Colli Vat open top 60 L klant Ophalen (geen levering lege) Ophalen (geen le…" at bounding box center [861, 412] width 487 height 178
click at [1308, 444] on div "Mijn winkelmand Uw winkelmand is leeg Doorgaan" at bounding box center [1270, 405] width 299 height 521
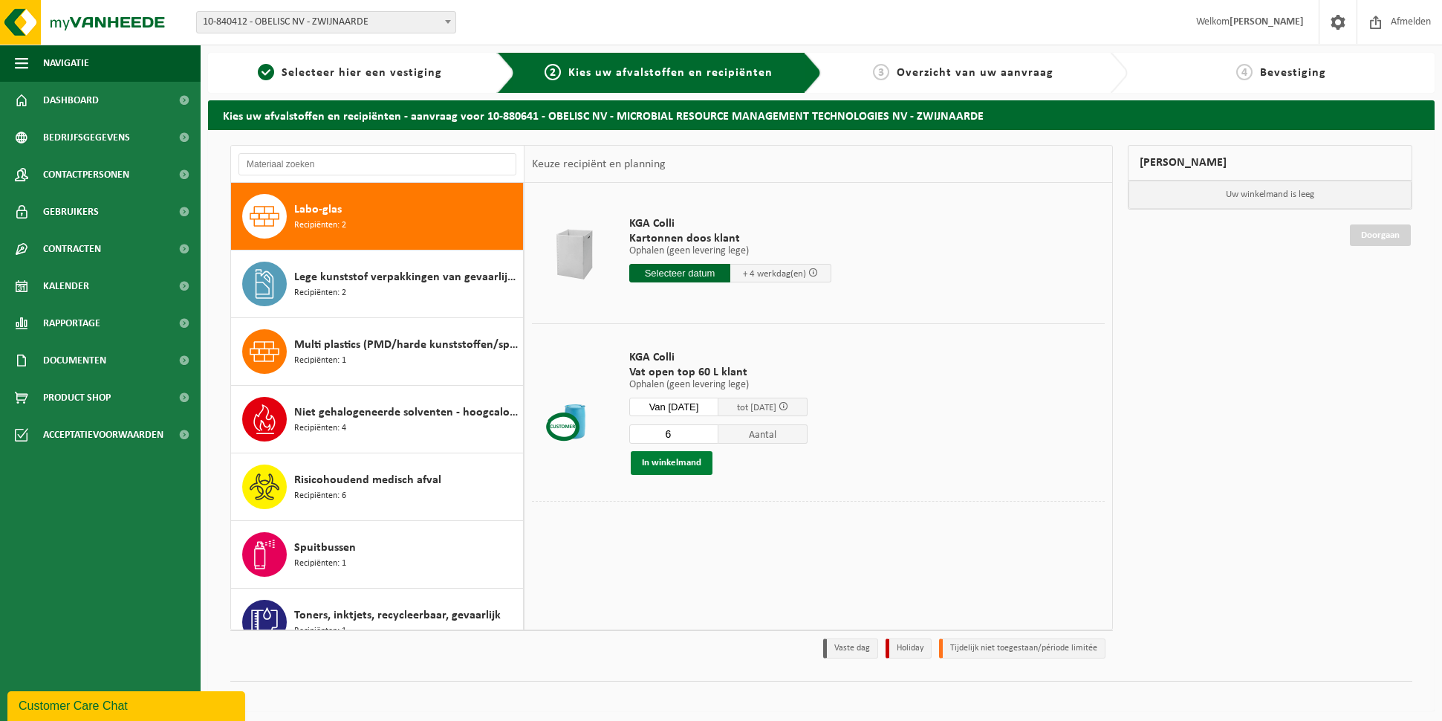
click at [676, 458] on button "In winkelmand" at bounding box center [672, 463] width 82 height 24
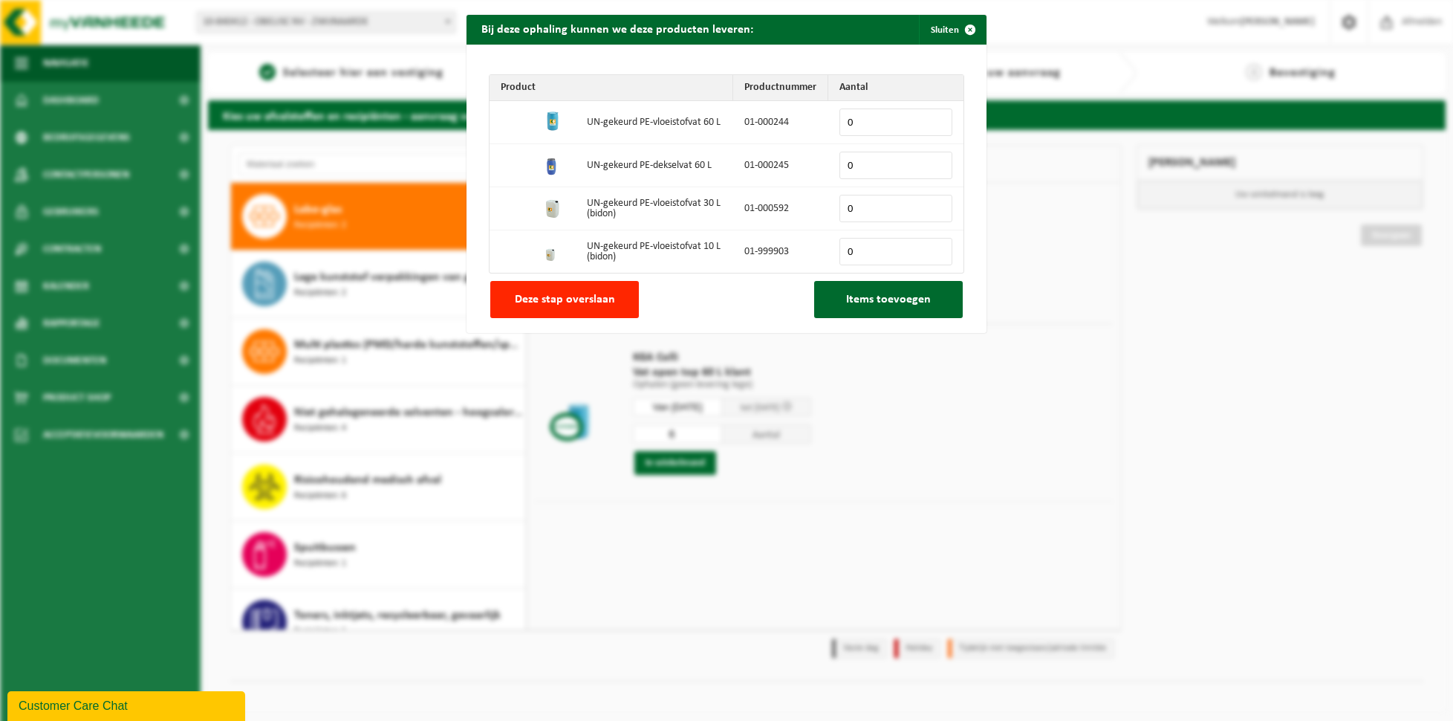
click at [854, 166] on input "0" at bounding box center [896, 165] width 113 height 27
click at [933, 161] on input "1" at bounding box center [896, 165] width 113 height 27
click at [933, 161] on input "2" at bounding box center [896, 165] width 113 height 27
click at [933, 161] on input "3" at bounding box center [896, 165] width 113 height 27
click at [933, 161] on input "4" at bounding box center [896, 165] width 113 height 27
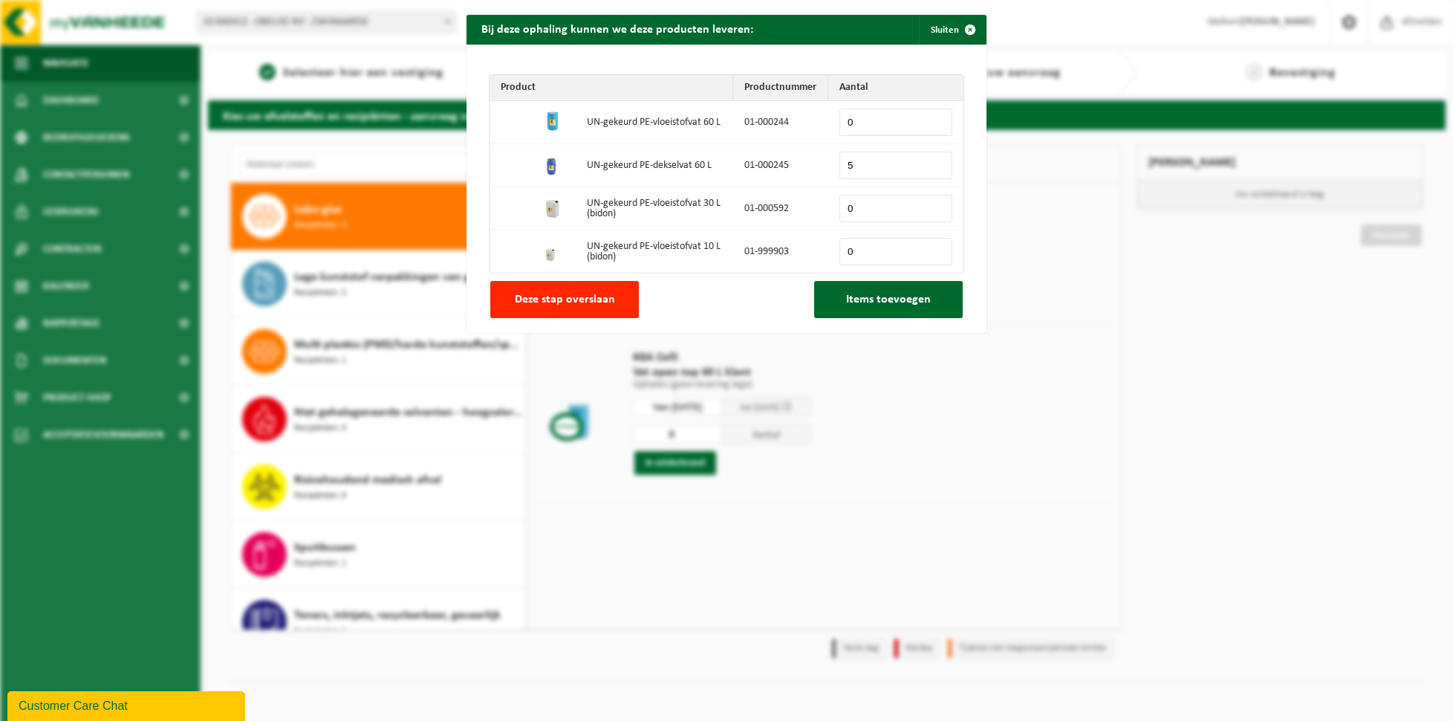
click at [933, 161] on input "5" at bounding box center [896, 165] width 113 height 27
type input "6"
click at [933, 161] on input "6" at bounding box center [896, 165] width 113 height 27
click at [874, 296] on span "Items toevoegen" at bounding box center [888, 300] width 85 height 12
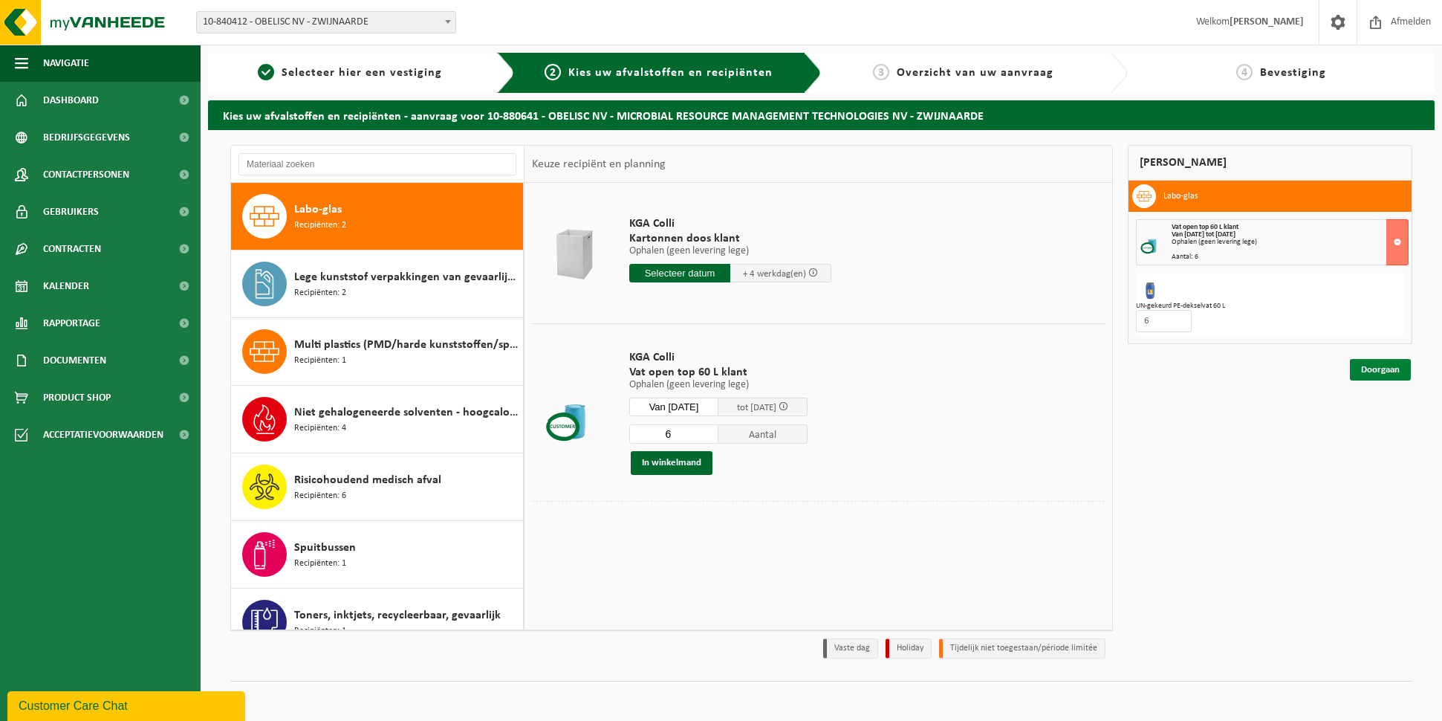
click at [1364, 367] on link "Doorgaan" at bounding box center [1380, 370] width 61 height 22
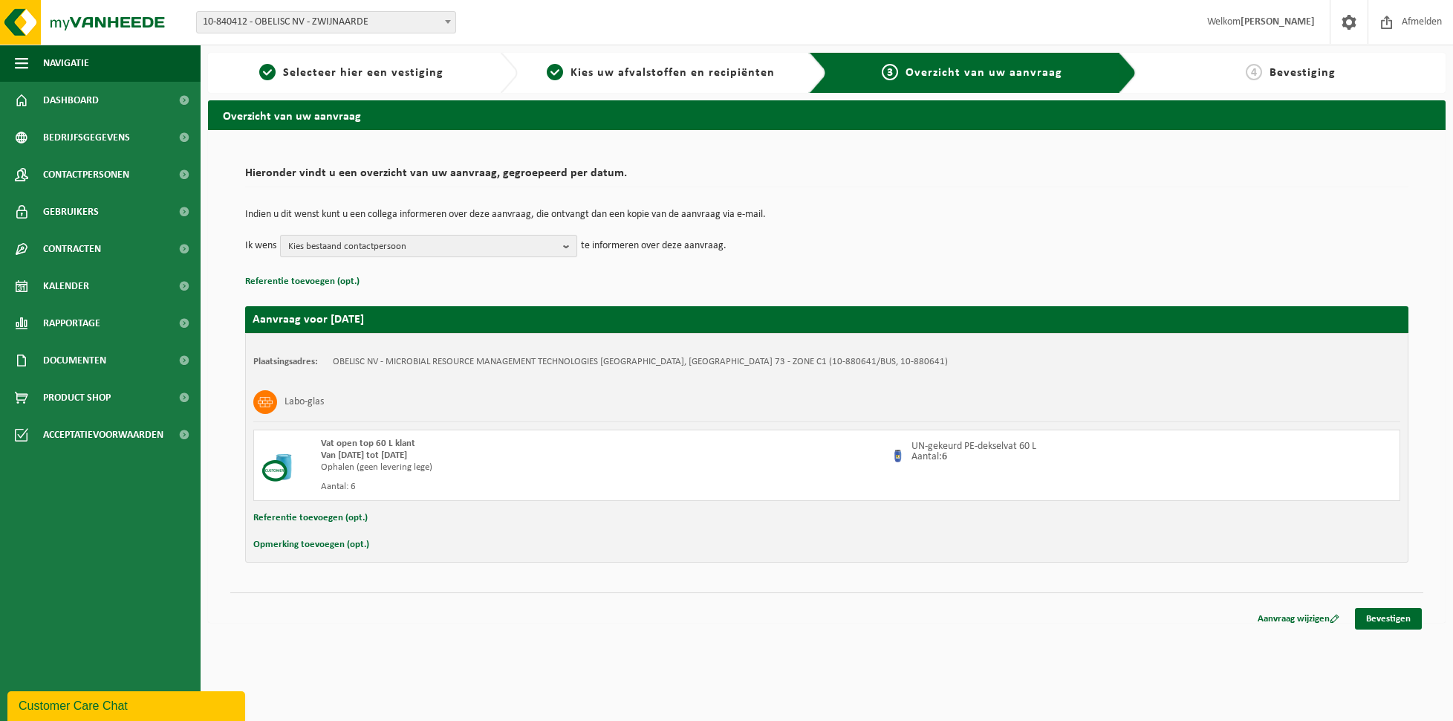
click at [561, 238] on button "Kies bestaand contactpersoon" at bounding box center [428, 246] width 297 height 22
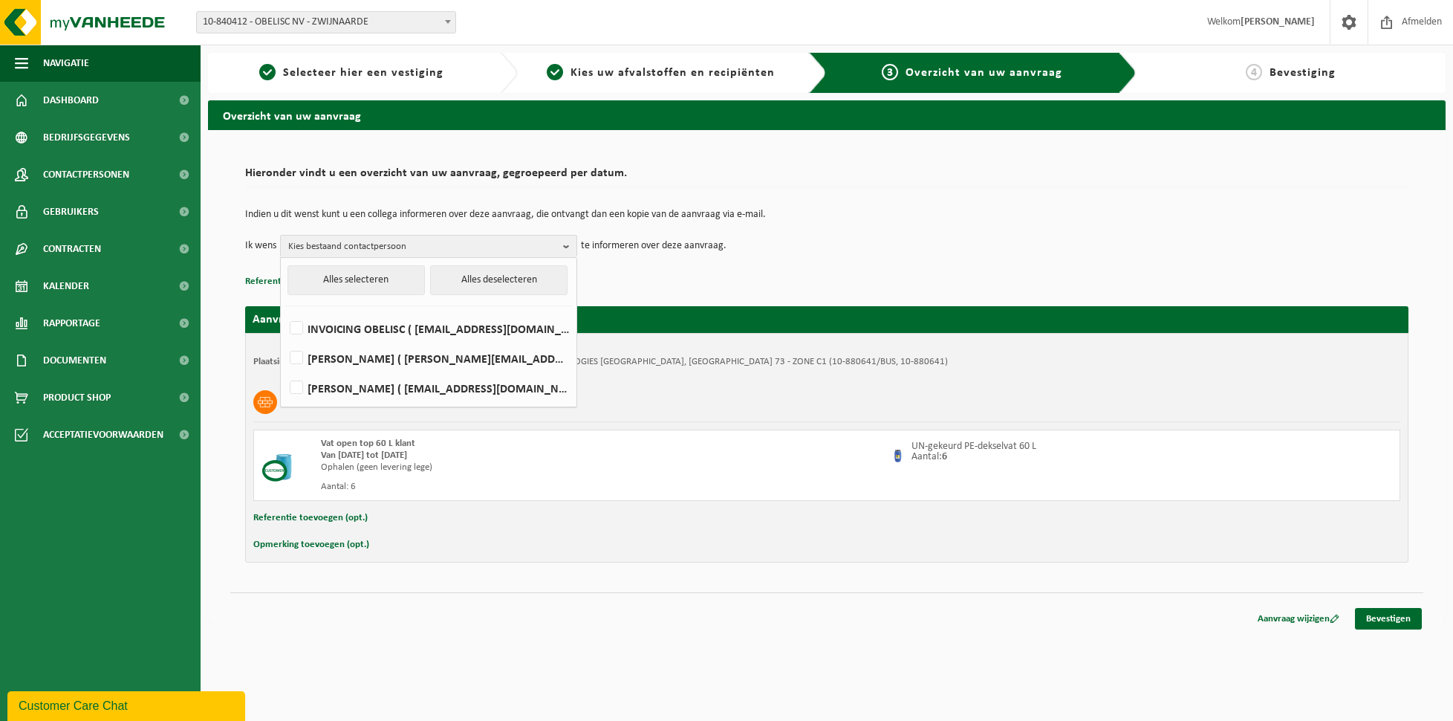
click at [900, 246] on td "Ik wens Kies bestaand contactpersoon Alles selecteren Alles deselecteren INVOIC…" at bounding box center [827, 246] width 1164 height 22
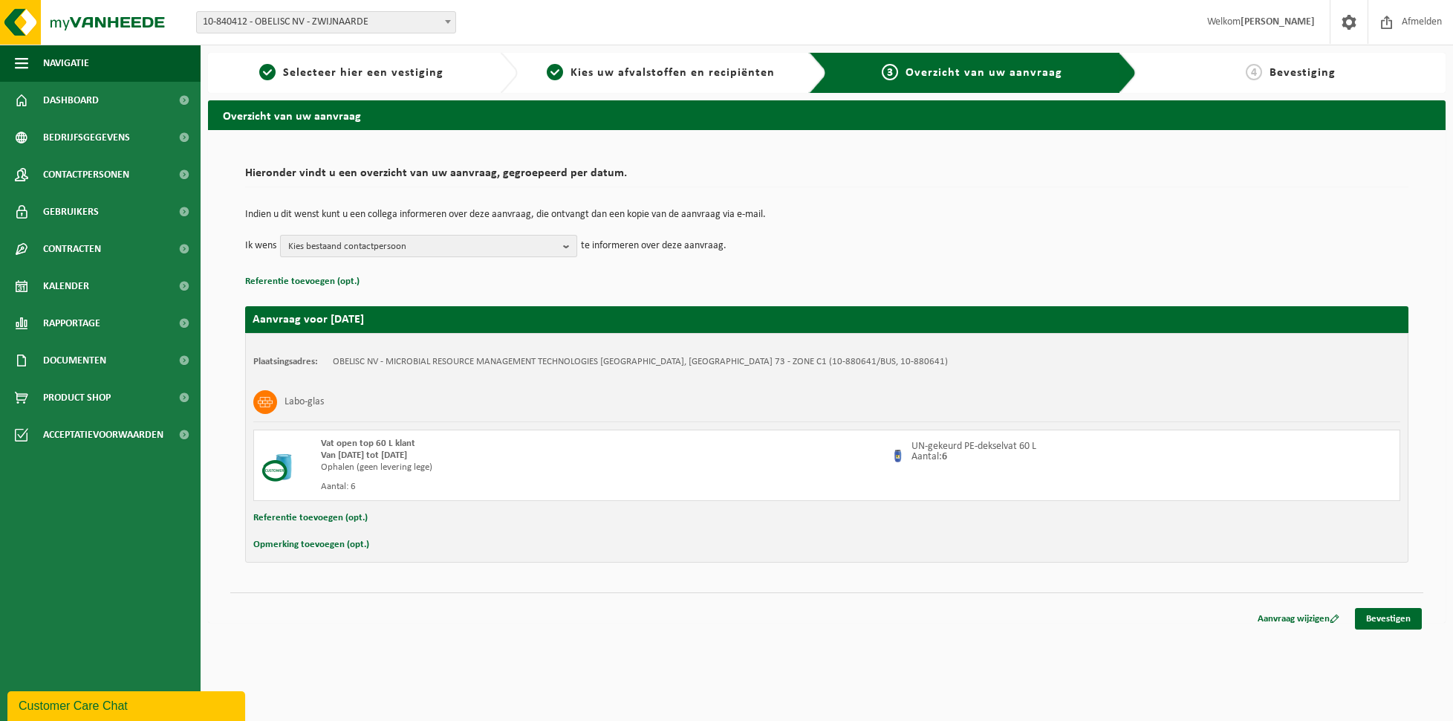
click at [551, 248] on span "Kies bestaand contactpersoon" at bounding box center [422, 247] width 269 height 22
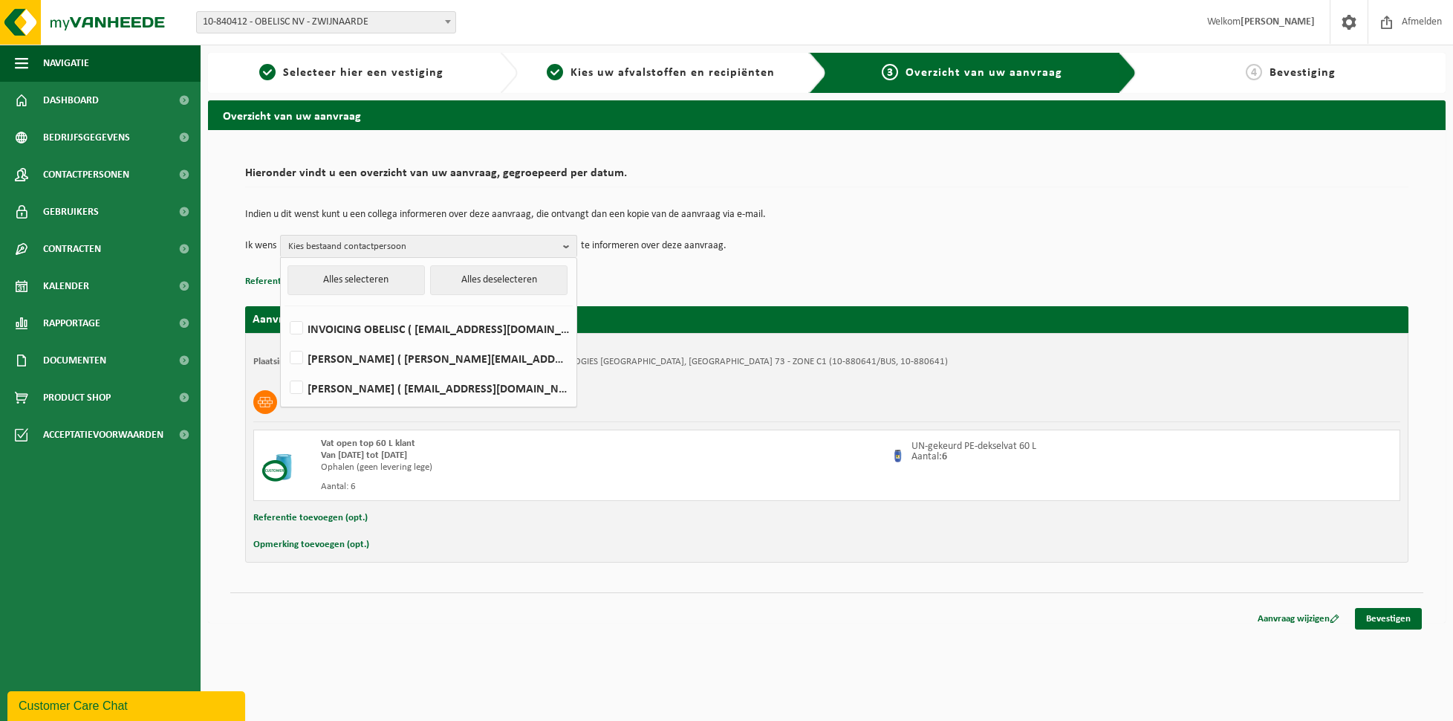
click at [882, 265] on div "Indien u dit wenst kunt u een collega informeren over deze aanvraag, die ontvan…" at bounding box center [827, 233] width 1164 height 77
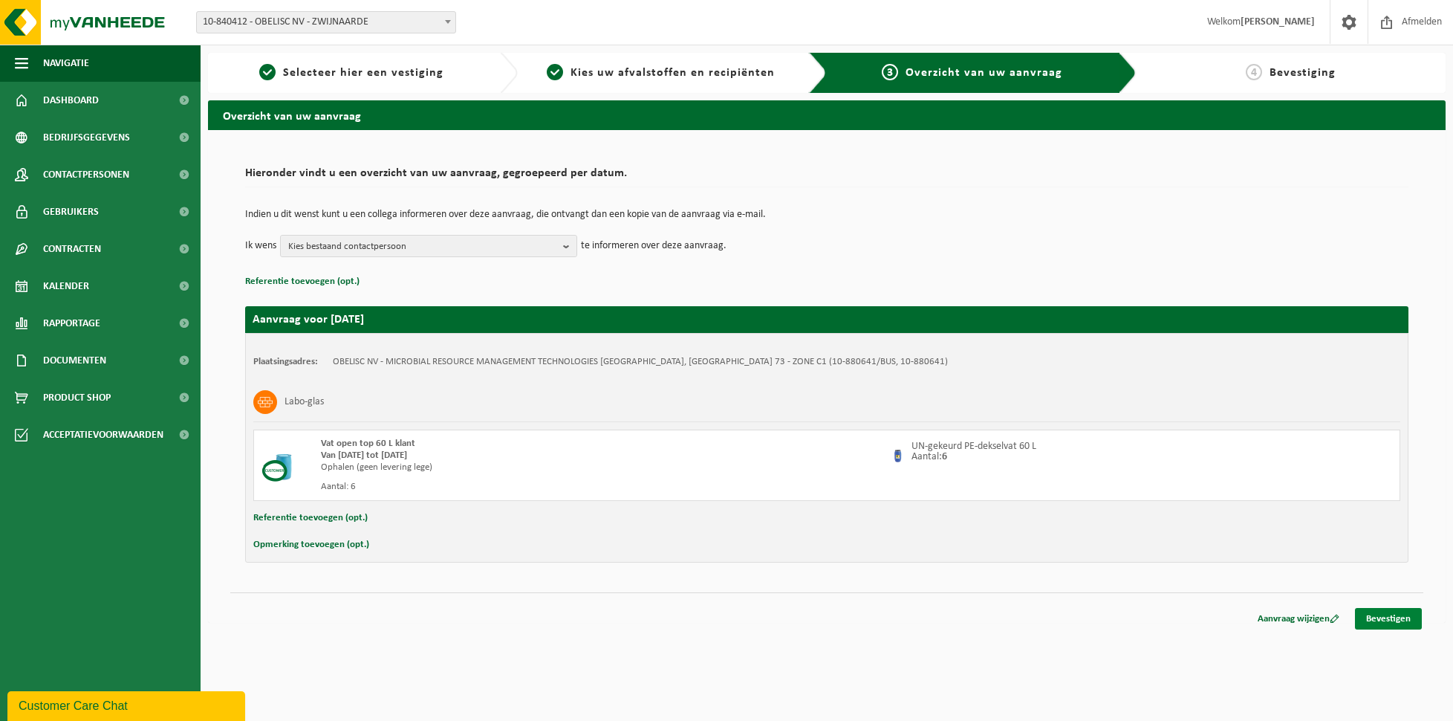
click at [1393, 616] on link "Bevestigen" at bounding box center [1388, 619] width 67 height 22
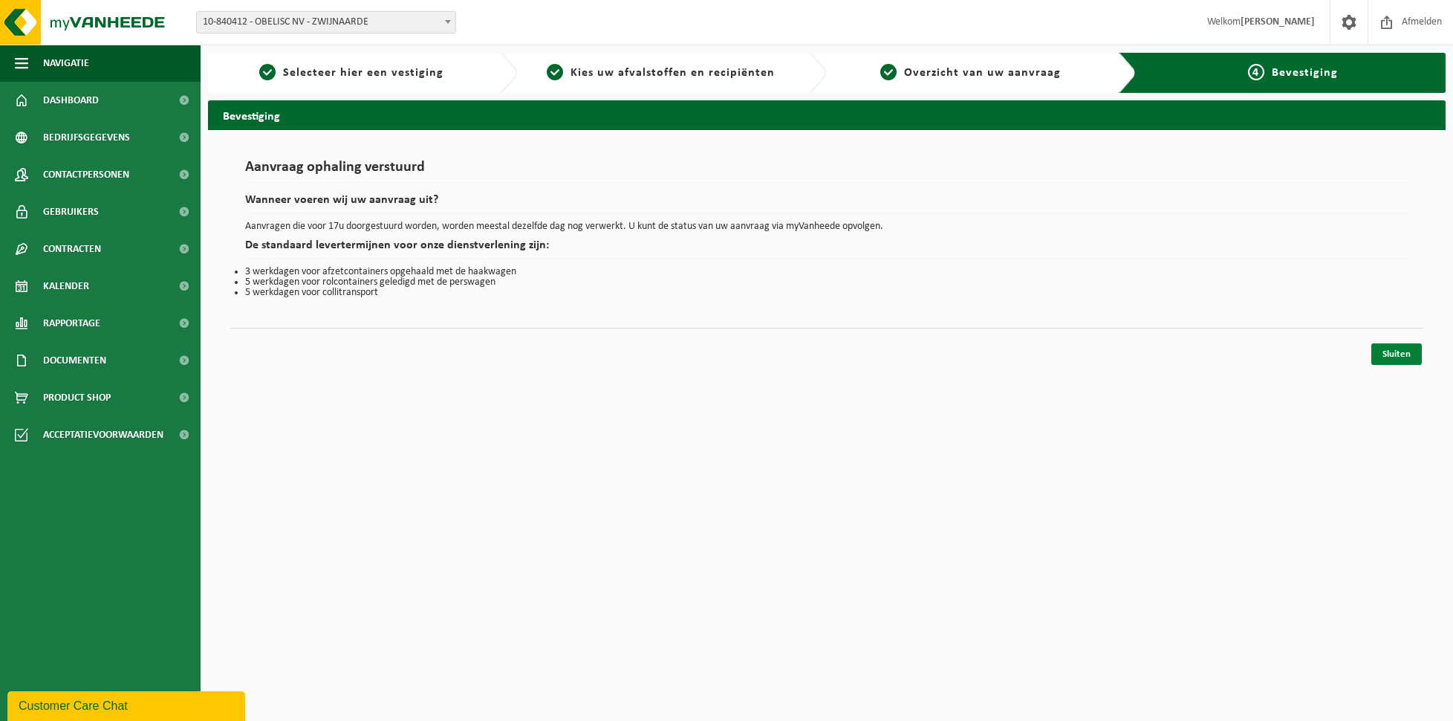
click at [1395, 349] on link "Sluiten" at bounding box center [1397, 354] width 51 height 22
